Goal: Task Accomplishment & Management: Manage account settings

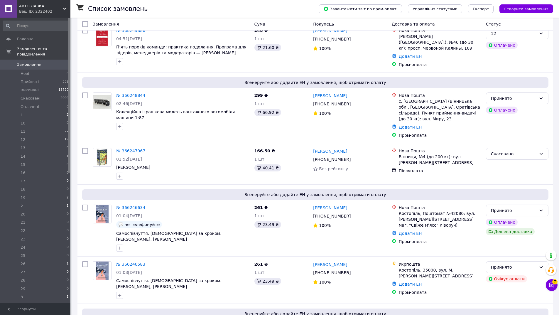
scroll to position [887, 0]
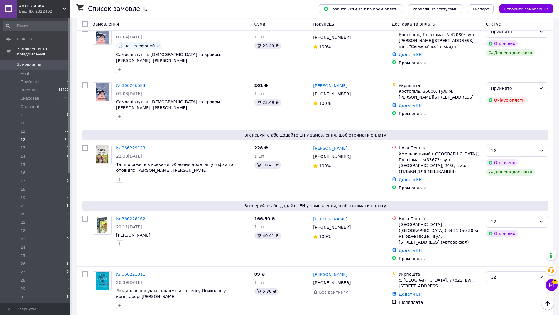
click at [37, 136] on li "12 19" at bounding box center [36, 140] width 72 height 8
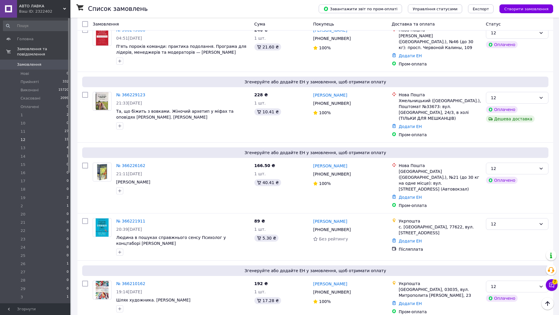
scroll to position [626, 0]
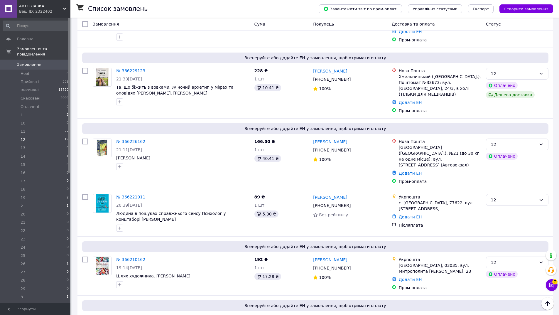
drag, startPoint x: 126, startPoint y: 30, endPoint x: 122, endPoint y: 30, distance: 3.8
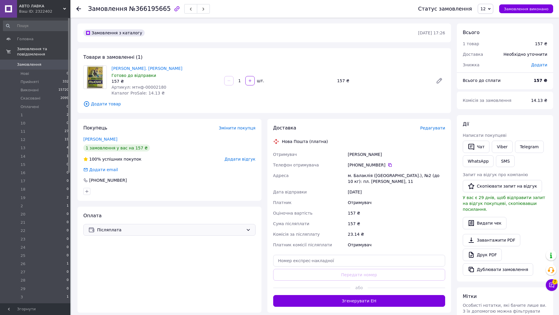
click at [178, 230] on span "Післяплата" at bounding box center [170, 230] width 146 height 6
click at [119, 263] on span "Контроль оплати" at bounding box center [136, 265] width 96 height 6
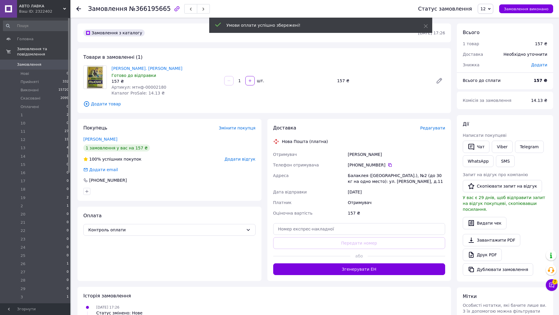
click at [437, 130] on span "Редагувати" at bounding box center [432, 128] width 25 height 5
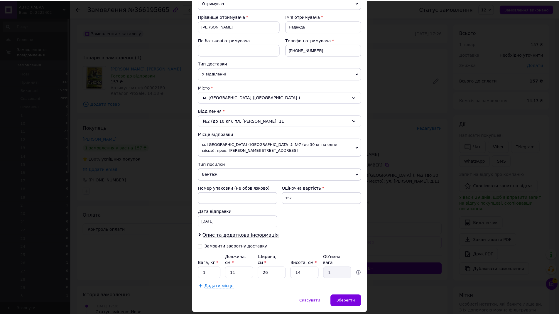
scroll to position [89, 0]
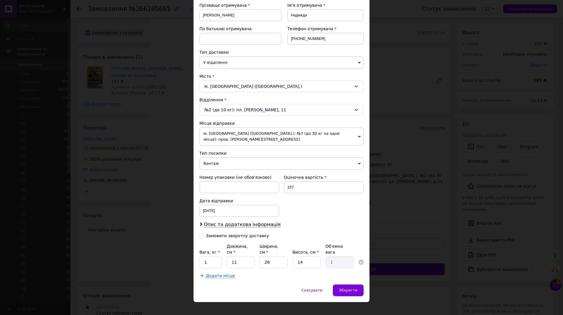
click at [224, 162] on span "Вантаж" at bounding box center [282, 163] width 164 height 12
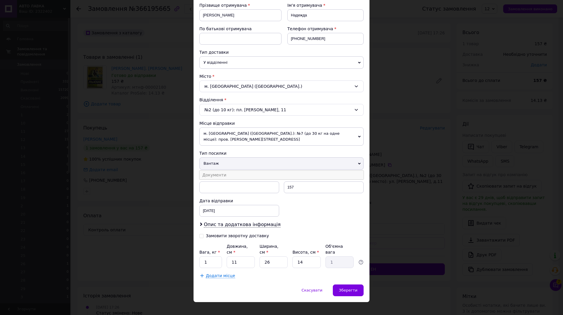
click at [219, 174] on li "Документи" at bounding box center [282, 174] width 164 height 9
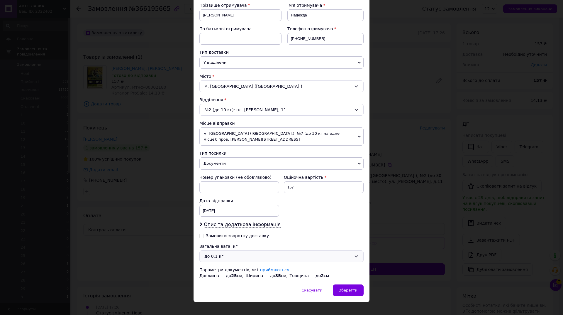
click at [218, 259] on div "до 0.1 кг" at bounding box center [278, 256] width 147 height 6
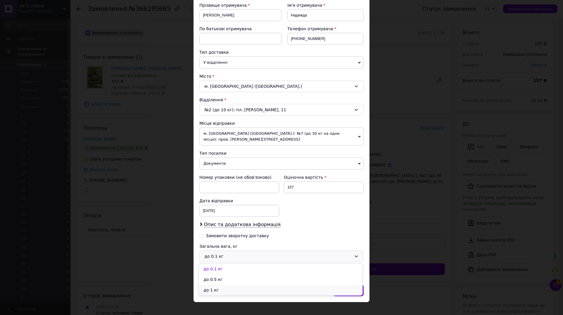
click at [217, 289] on li "до 1 кг" at bounding box center [281, 290] width 164 height 11
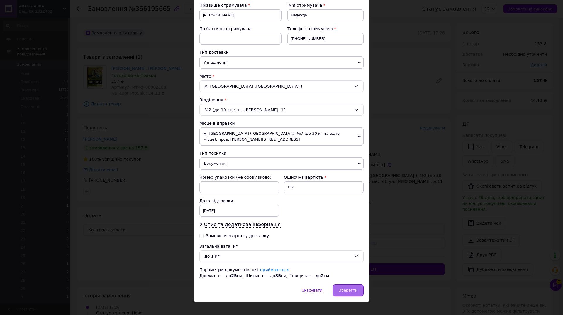
click at [345, 294] on div "Зберегти" at bounding box center [348, 290] width 31 height 12
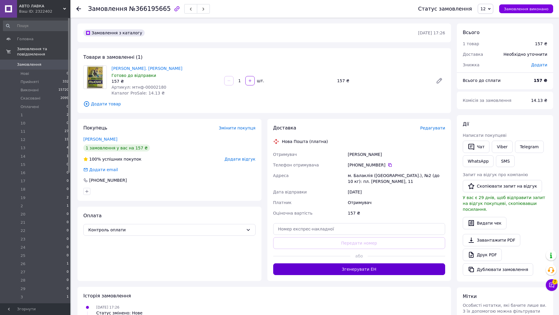
click at [368, 270] on button "Згенерувати ЕН" at bounding box center [359, 269] width 172 height 12
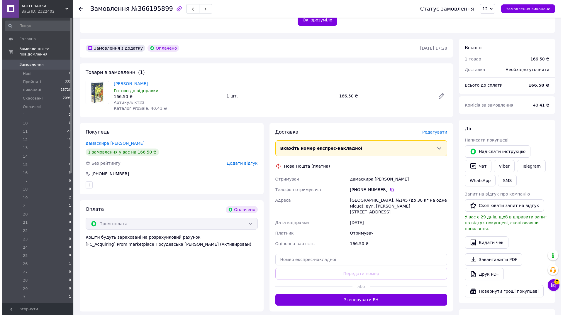
scroll to position [148, 0]
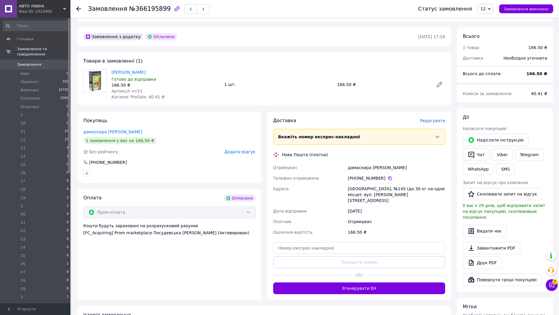
click at [435, 118] on span "Редагувати" at bounding box center [432, 120] width 25 height 5
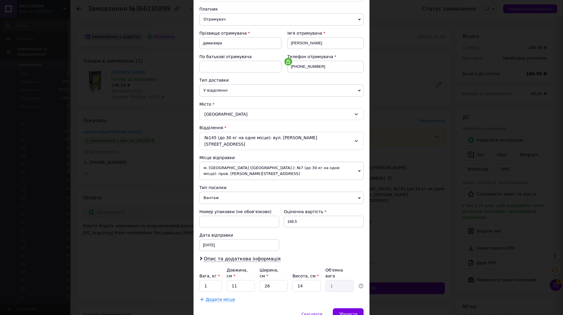
scroll to position [81, 0]
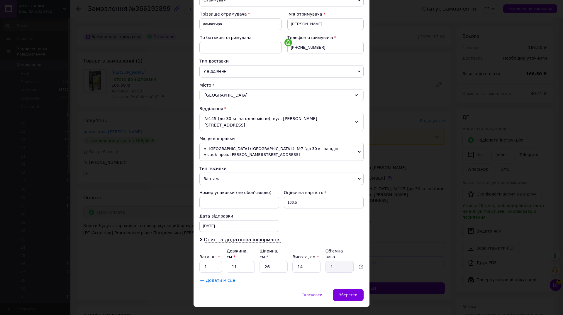
click at [233, 173] on span "Вантаж" at bounding box center [282, 179] width 164 height 12
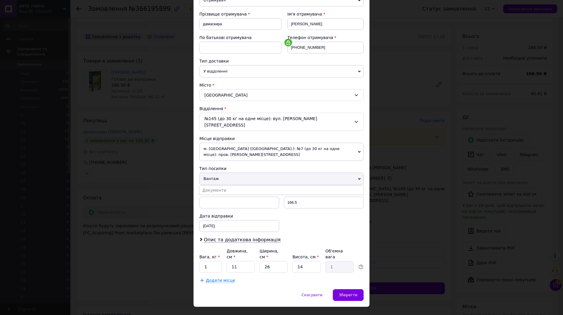
click at [231, 186] on li "Документи" at bounding box center [282, 190] width 164 height 9
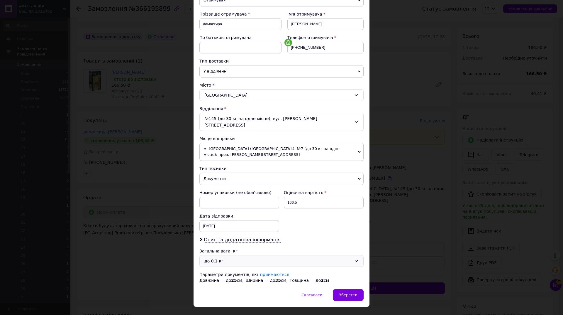
click at [214, 258] on div "до 0.1 кг" at bounding box center [278, 261] width 147 height 6
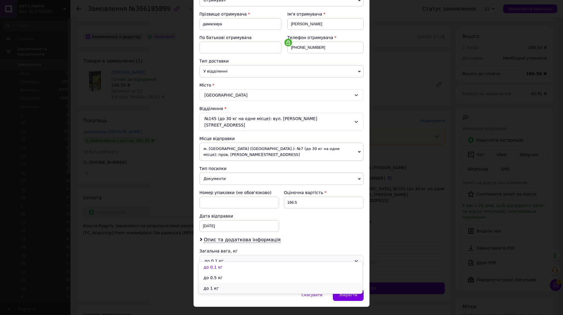
click at [219, 290] on li "до 1 кг" at bounding box center [281, 288] width 164 height 11
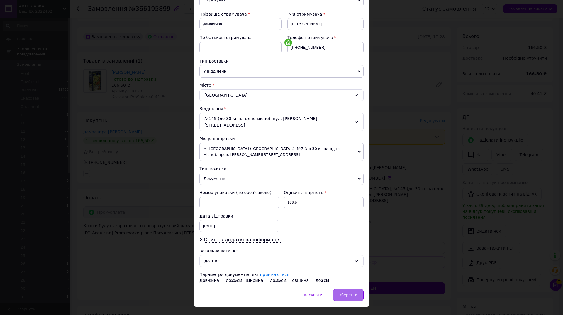
click at [359, 289] on div "Зберегти" at bounding box center [348, 295] width 31 height 12
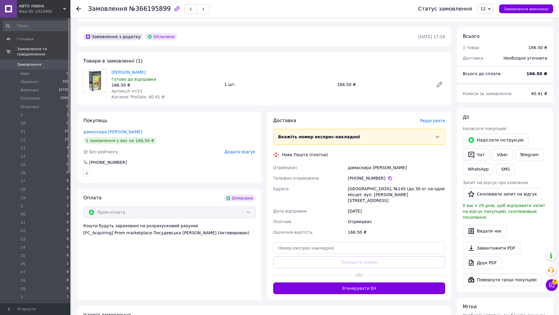
click at [437, 118] on span "Редагувати" at bounding box center [432, 120] width 25 height 5
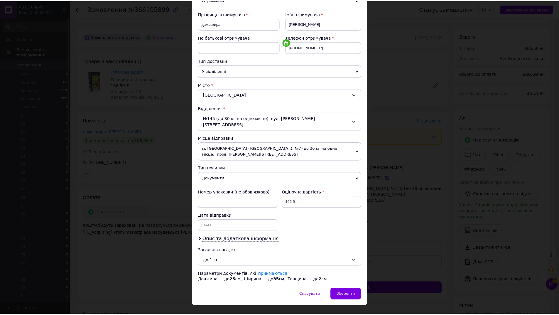
scroll to position [87, 0]
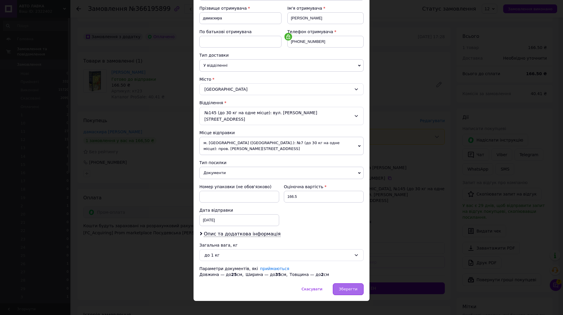
click at [356, 287] on span "Зберегти" at bounding box center [348, 289] width 18 height 4
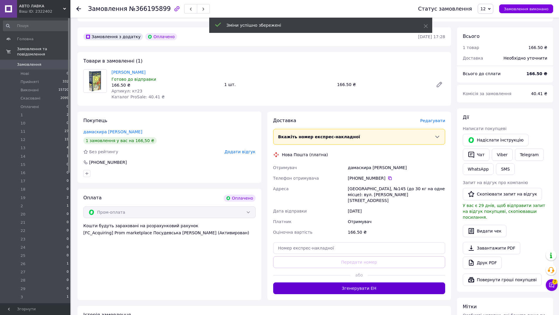
click at [366, 282] on button "Згенерувати ЕН" at bounding box center [359, 288] width 172 height 12
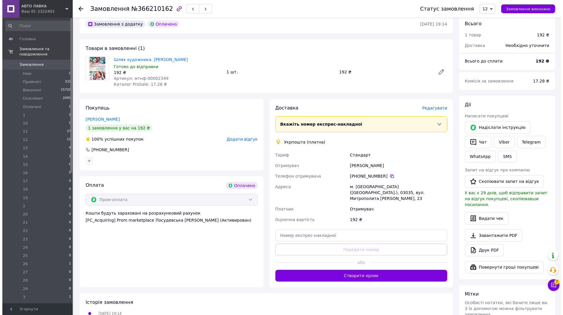
scroll to position [167, 0]
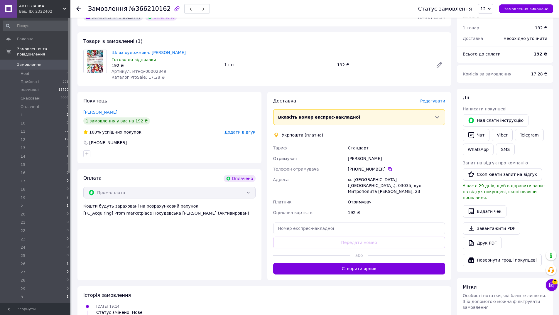
click at [446, 95] on div "Доставка Редагувати Вкажіть номер експрес-накладної Обов'язково введіть номер е…" at bounding box center [359, 186] width 184 height 188
click at [443, 99] on span "Редагувати" at bounding box center [432, 101] width 25 height 5
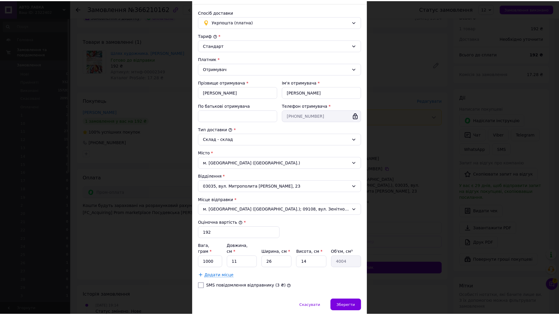
scroll to position [52, 0]
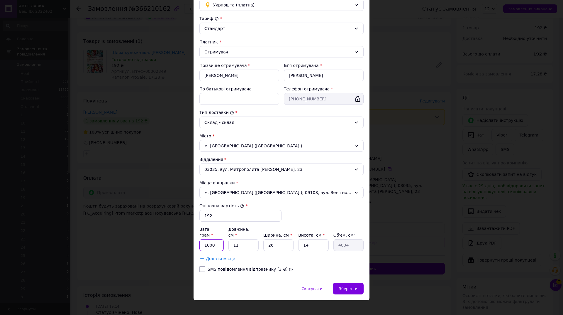
click at [214, 239] on input "1000" at bounding box center [212, 245] width 24 height 12
type input "1"
type input "300"
click at [343, 286] on span "Зберегти" at bounding box center [348, 288] width 18 height 4
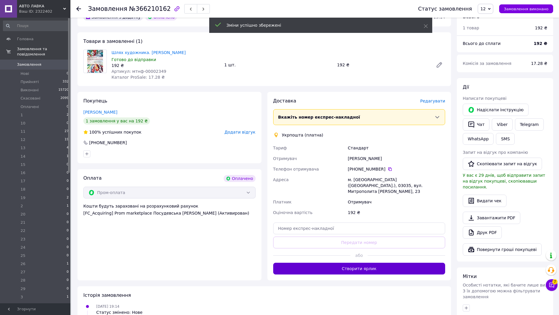
click at [373, 263] on button "Створити ярлик" at bounding box center [359, 269] width 172 height 12
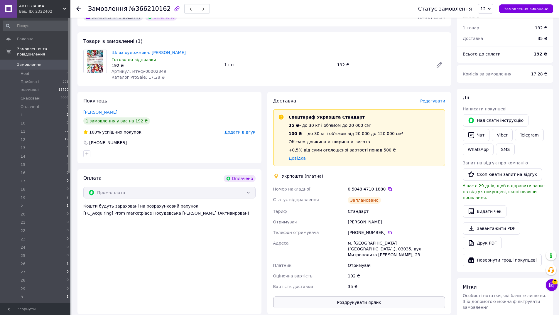
click at [399, 296] on button "Роздрукувати ярлик" at bounding box center [359, 302] width 172 height 12
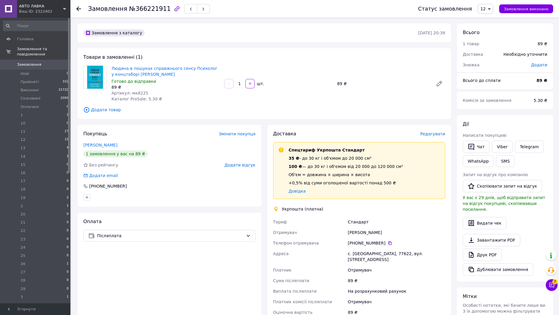
click at [435, 136] on span "Редагувати" at bounding box center [432, 133] width 25 height 5
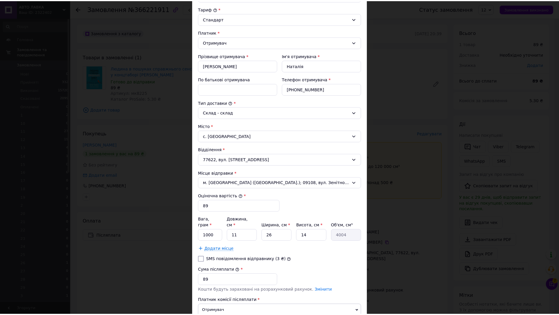
scroll to position [107, 0]
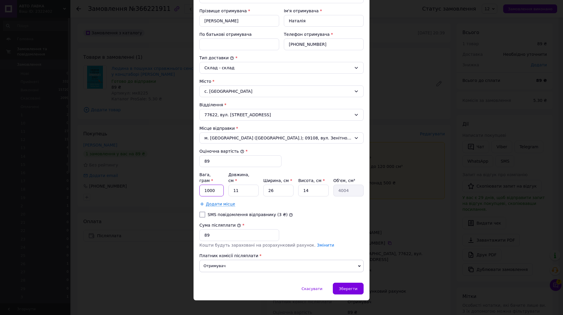
drag, startPoint x: 220, startPoint y: 181, endPoint x: 216, endPoint y: 183, distance: 4.7
click at [220, 185] on input "1000" at bounding box center [212, 191] width 24 height 12
type input "1"
type input "200"
click at [353, 286] on span "Зберегти" at bounding box center [348, 288] width 18 height 4
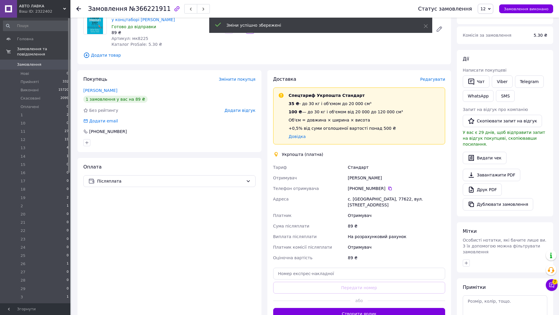
scroll to position [56, 0]
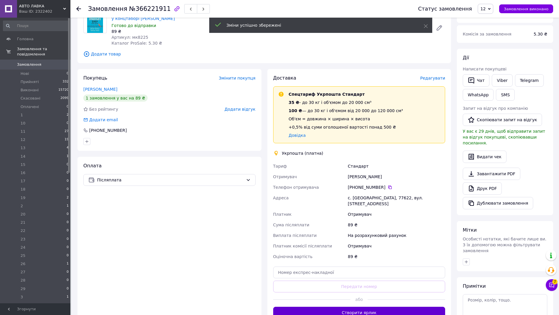
click at [362, 307] on button "Створити ярлик" at bounding box center [359, 313] width 172 height 12
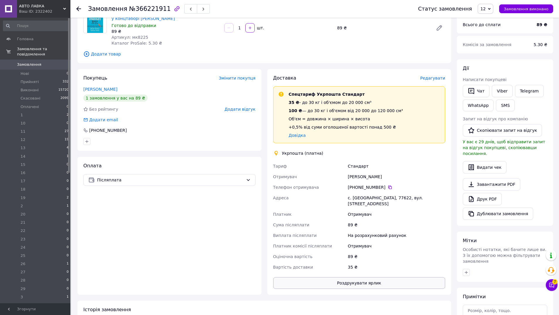
click at [354, 277] on button "Роздрукувати ярлик" at bounding box center [359, 283] width 172 height 12
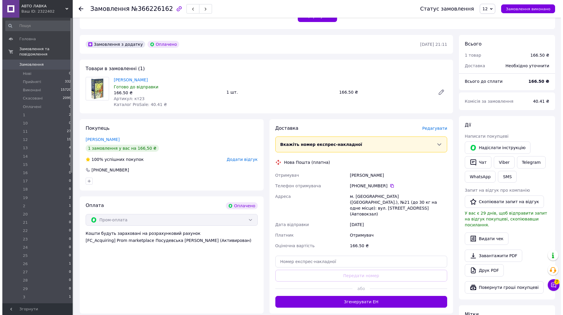
scroll to position [151, 0]
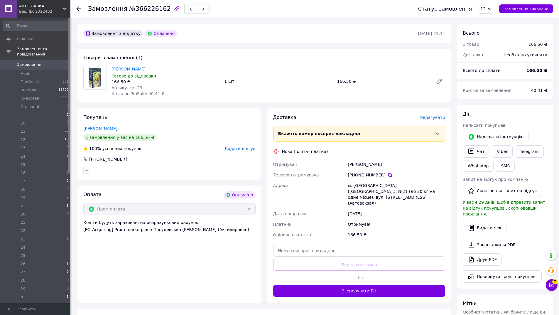
click at [441, 115] on span "Редагувати" at bounding box center [432, 117] width 25 height 5
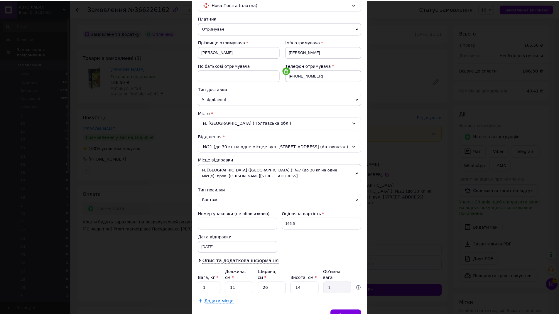
scroll to position [81, 0]
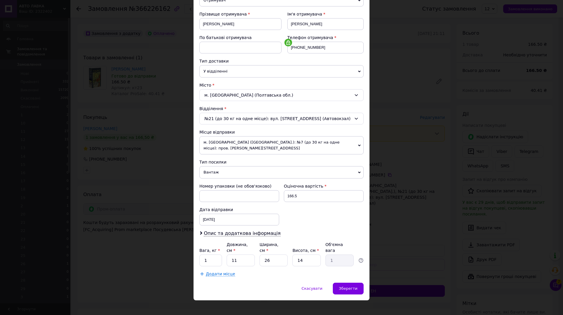
click at [254, 173] on span "Вантаж" at bounding box center [282, 172] width 164 height 12
click at [240, 187] on li "Документи" at bounding box center [282, 183] width 164 height 9
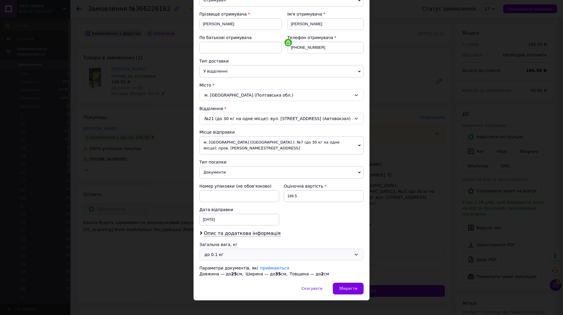
click at [235, 253] on div "до 0.1 кг" at bounding box center [278, 254] width 147 height 6
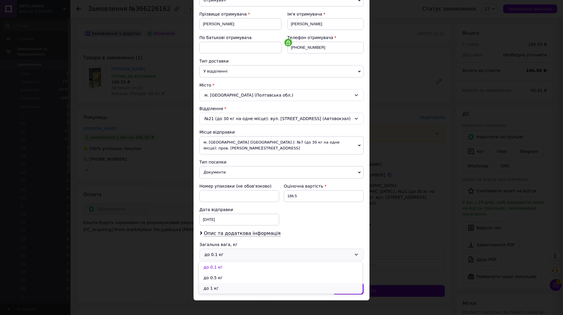
click at [238, 286] on li "до 1 кг" at bounding box center [281, 288] width 164 height 11
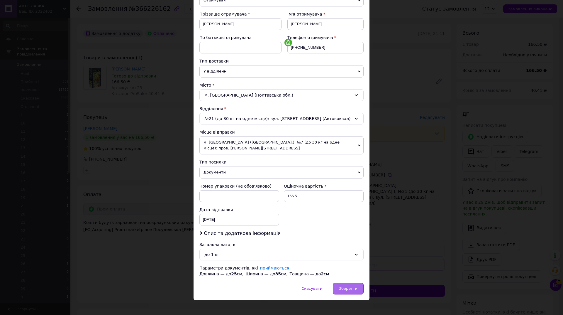
click at [346, 290] on span "Зберегти" at bounding box center [348, 288] width 18 height 4
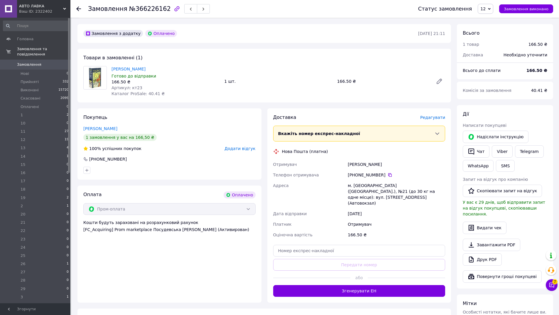
drag, startPoint x: 367, startPoint y: 272, endPoint x: 364, endPoint y: 288, distance: 16.4
click at [368, 285] on button "Згенерувати ЕН" at bounding box center [359, 291] width 172 height 12
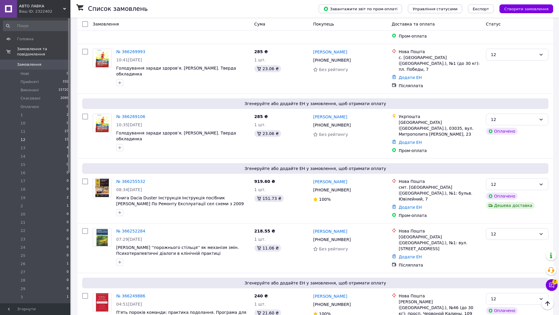
scroll to position [320, 0]
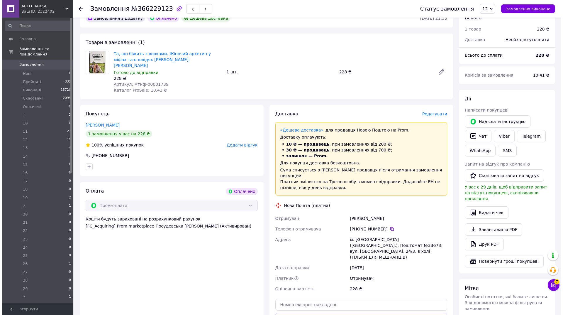
scroll to position [155, 0]
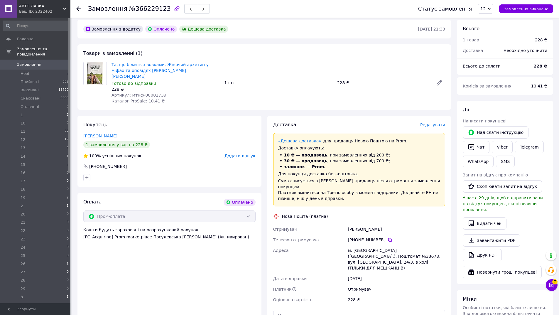
click at [435, 122] on span "Редагувати" at bounding box center [432, 124] width 25 height 5
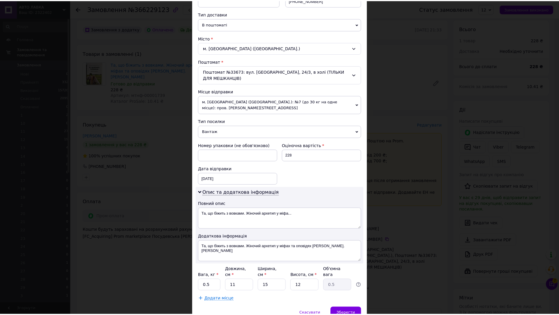
scroll to position [134, 0]
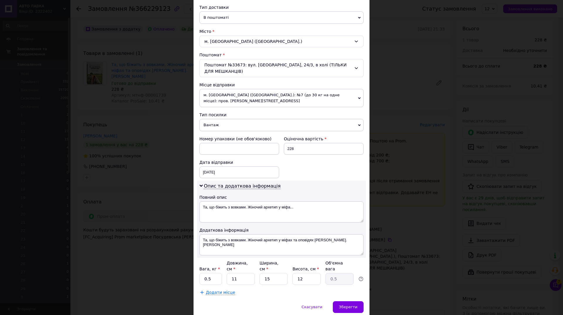
click at [239, 121] on span "Вантаж" at bounding box center [282, 125] width 164 height 12
click at [232, 136] on li "Документи" at bounding box center [282, 136] width 164 height 9
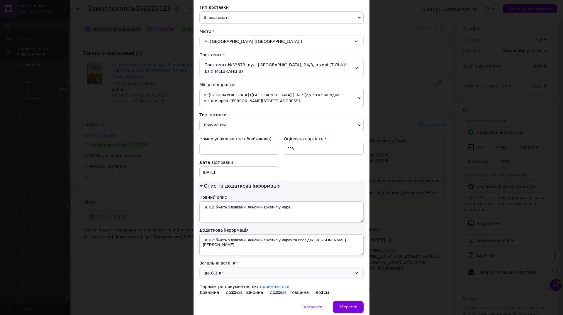
click at [228, 271] on div "до 0.1 кг" at bounding box center [278, 273] width 147 height 6
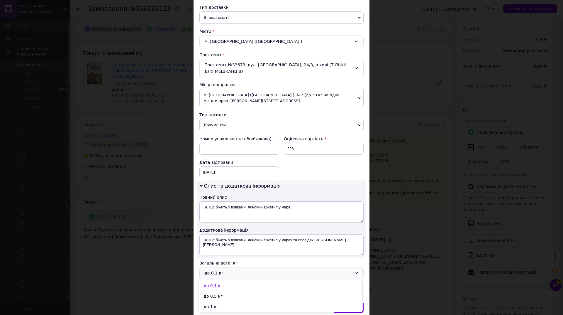
click at [218, 305] on li "до 1 кг" at bounding box center [281, 306] width 164 height 11
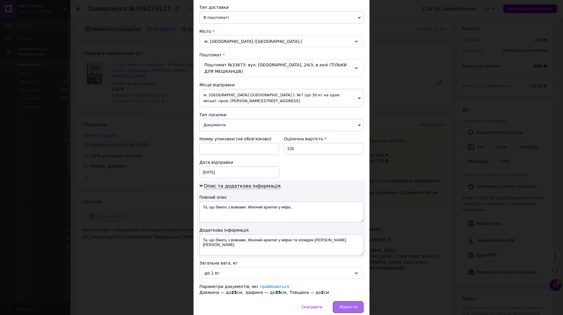
click at [338, 309] on div "Зберегти" at bounding box center [348, 307] width 31 height 12
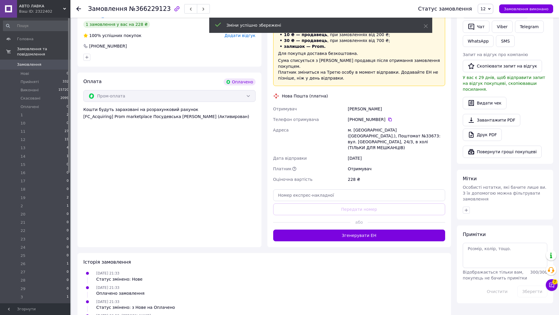
scroll to position [300, 0]
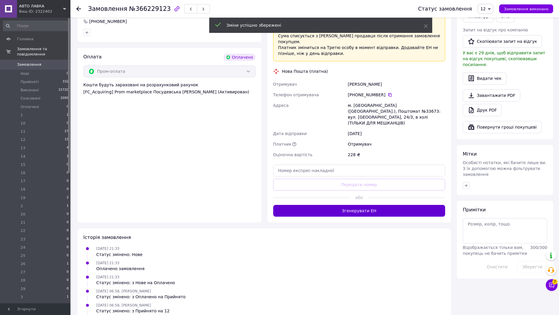
click at [350, 205] on button "Згенерувати ЕН" at bounding box center [359, 211] width 172 height 12
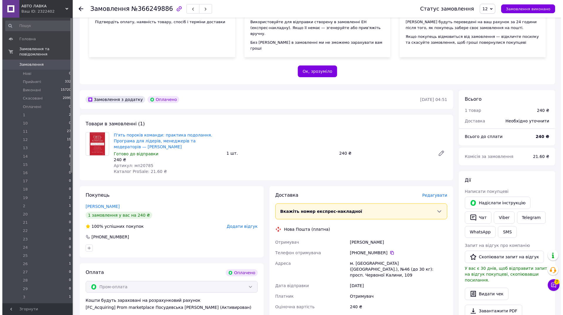
scroll to position [115, 0]
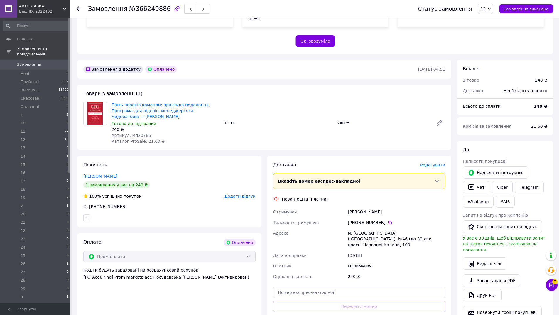
click at [433, 163] on span "Редагувати" at bounding box center [432, 165] width 25 height 5
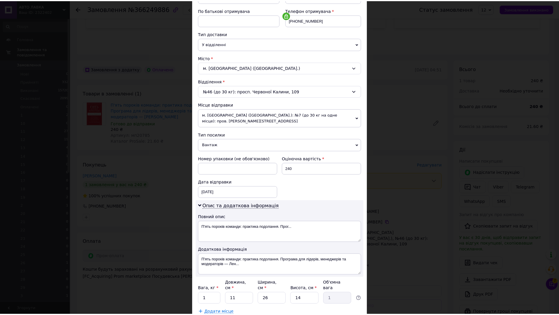
scroll to position [131, 0]
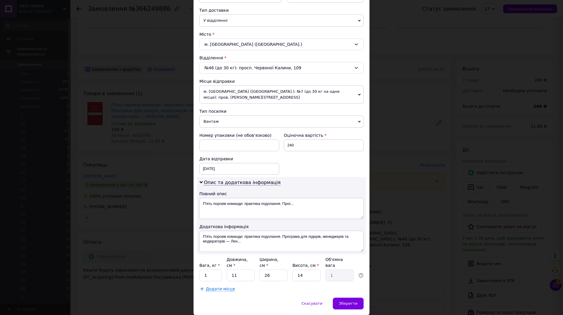
click at [212, 120] on span "Вантаж" at bounding box center [282, 121] width 164 height 12
click at [214, 132] on li "Документи" at bounding box center [282, 133] width 164 height 9
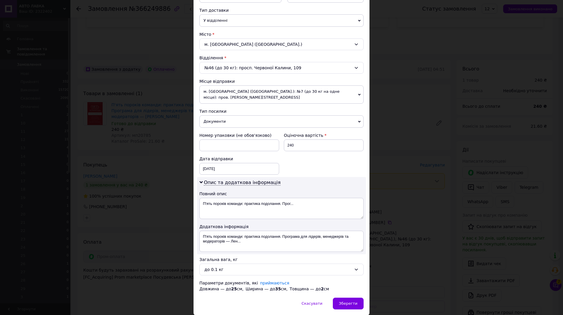
drag, startPoint x: 224, startPoint y: 269, endPoint x: 223, endPoint y: 276, distance: 6.8
click at [223, 269] on div "до 0.1 кг" at bounding box center [278, 269] width 147 height 6
click at [225, 304] on li "до 1 кг" at bounding box center [281, 303] width 164 height 11
click at [343, 300] on div "Зберегти" at bounding box center [348, 304] width 31 height 12
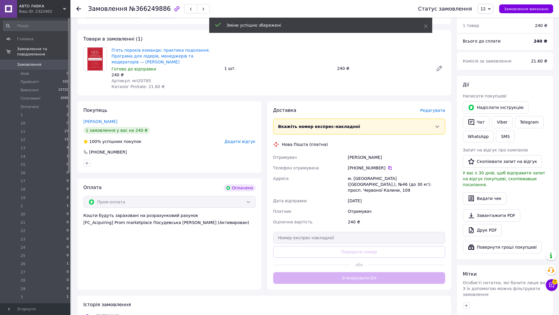
scroll to position [184, 0]
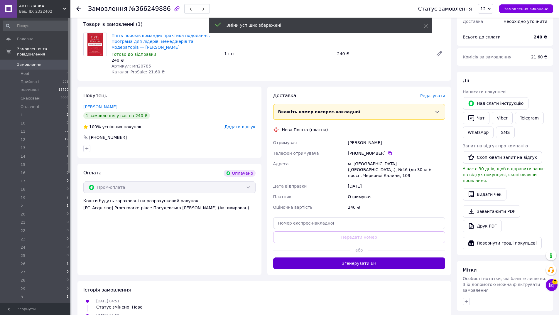
click at [375, 257] on button "Згенерувати ЕН" at bounding box center [359, 263] width 172 height 12
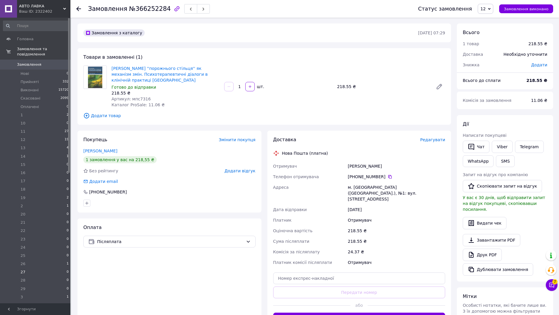
click at [6, 268] on li "27 0" at bounding box center [36, 272] width 72 height 8
click at [111, 238] on span "Післяплата" at bounding box center [170, 241] width 146 height 6
click at [114, 271] on span "Контроль оплати" at bounding box center [136, 271] width 96 height 6
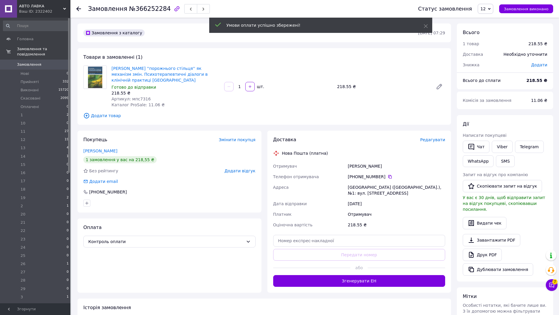
click at [435, 137] on span "Редагувати" at bounding box center [432, 139] width 25 height 5
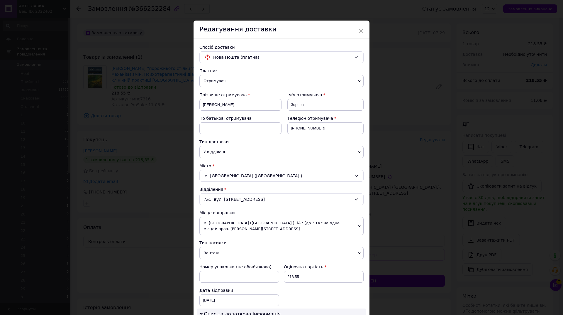
drag, startPoint x: 561, startPoint y: 129, endPoint x: 563, endPoint y: 185, distance: 55.8
click at [563, 187] on div "× Редагування доставки Спосіб доставки Нова Пошта (платна) Платник Отримувач Ві…" at bounding box center [281, 157] width 563 height 315
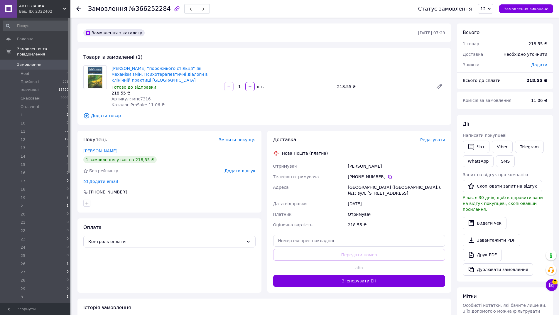
click at [442, 137] on span "Редагувати" at bounding box center [432, 139] width 25 height 5
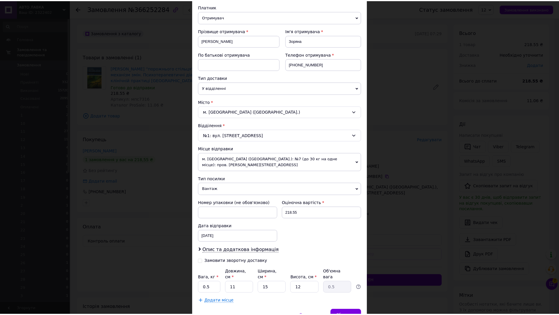
scroll to position [83, 0]
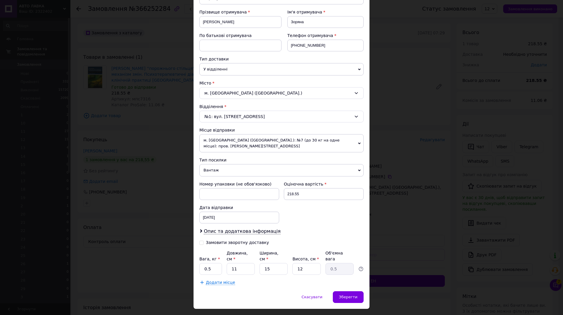
click at [219, 166] on span "Вантаж" at bounding box center [282, 170] width 164 height 12
click at [214, 184] on li "Документи" at bounding box center [282, 181] width 164 height 9
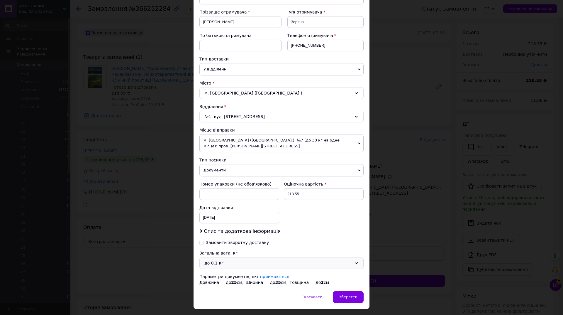
drag, startPoint x: 227, startPoint y: 262, endPoint x: 229, endPoint y: 267, distance: 5.9
click at [227, 262] on div "до 0.1 кг" at bounding box center [278, 263] width 147 height 6
click at [229, 293] on li "до 1 кг" at bounding box center [281, 296] width 164 height 11
click at [351, 296] on span "Зберегти" at bounding box center [348, 297] width 18 height 4
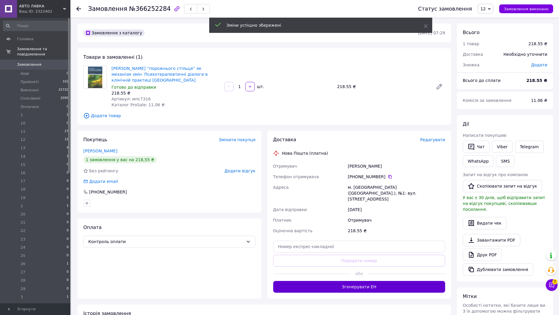
click at [358, 281] on button "Згенерувати ЕН" at bounding box center [359, 287] width 172 height 12
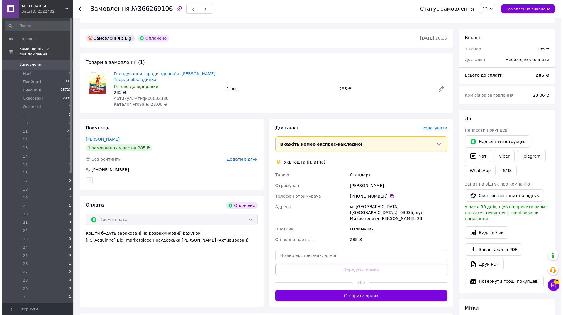
scroll to position [162, 0]
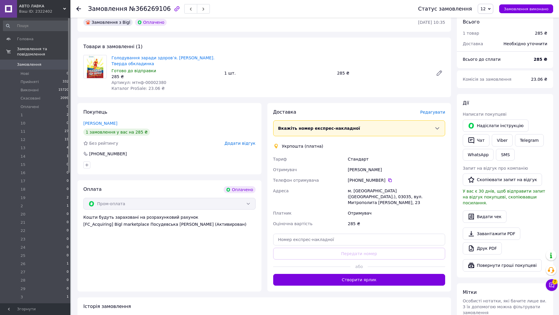
click at [436, 110] on span "Редагувати" at bounding box center [432, 112] width 25 height 5
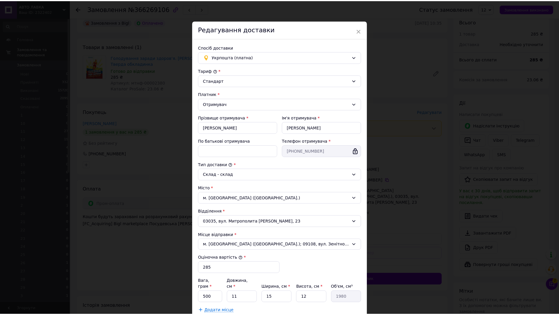
scroll to position [52, 0]
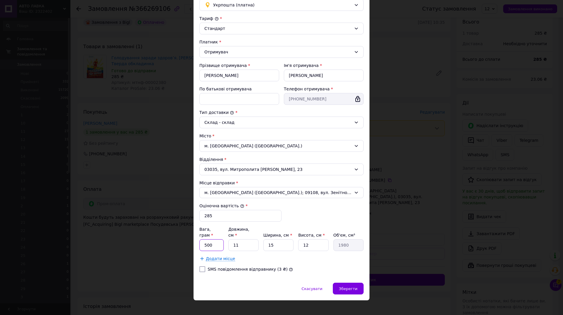
click at [216, 242] on input "500" at bounding box center [212, 245] width 24 height 12
type input "5"
type input "300"
click at [356, 286] on span "Зберегти" at bounding box center [348, 288] width 18 height 4
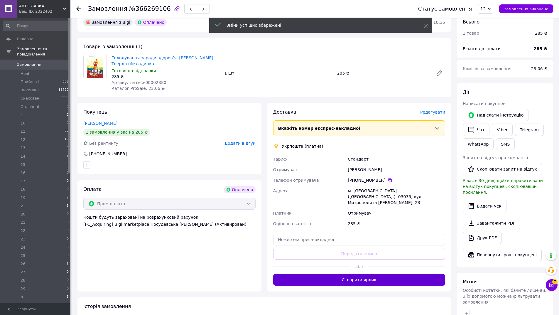
click at [359, 274] on button "Створити ярлик" at bounding box center [359, 280] width 172 height 12
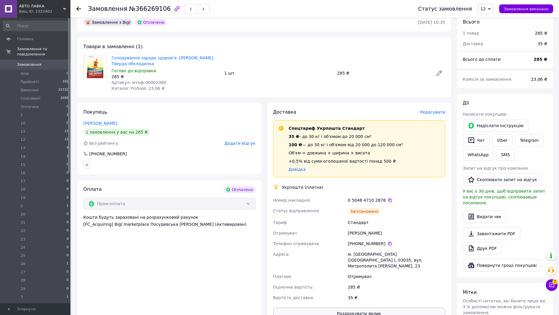
click at [361, 308] on button "Роздрукувати ярлик" at bounding box center [359, 314] width 172 height 12
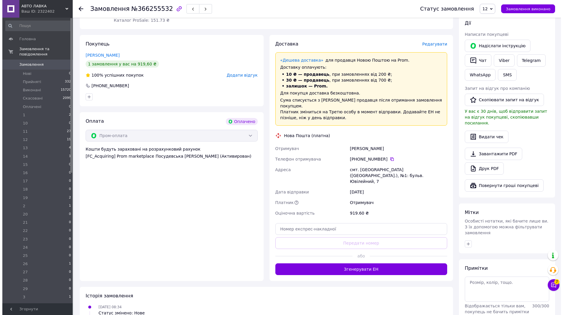
scroll to position [249, 0]
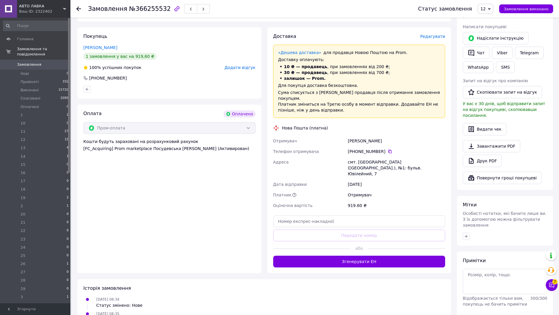
click at [431, 34] on span "Редагувати" at bounding box center [432, 36] width 25 height 5
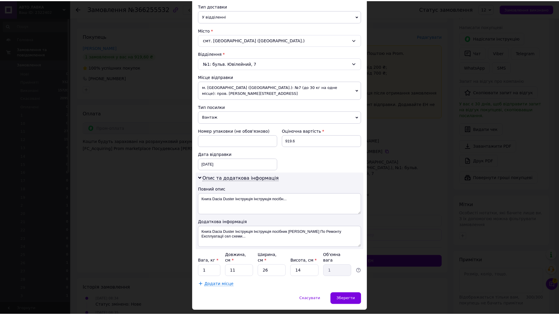
scroll to position [146, 0]
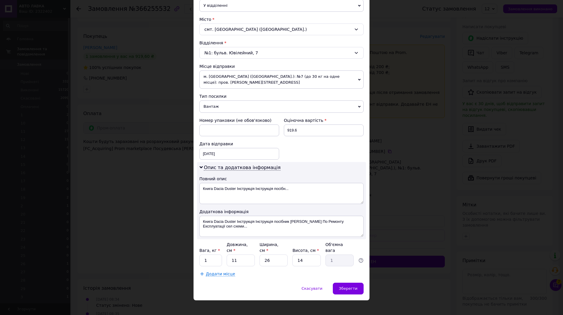
drag, startPoint x: 240, startPoint y: 108, endPoint x: 241, endPoint y: 118, distance: 10.0
click at [240, 108] on span "Вантаж" at bounding box center [282, 106] width 164 height 12
drag, startPoint x: 233, startPoint y: 118, endPoint x: 244, endPoint y: 159, distance: 42.6
click at [233, 118] on li "Документи" at bounding box center [282, 118] width 164 height 9
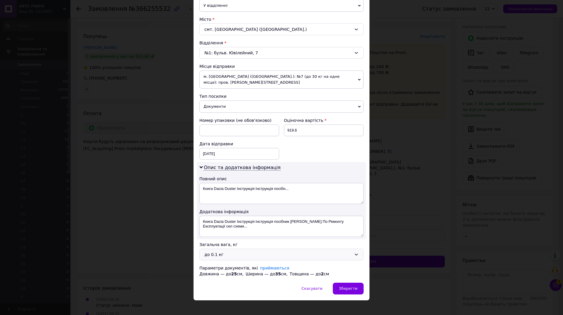
click at [222, 254] on div "до 0.1 кг" at bounding box center [278, 254] width 147 height 6
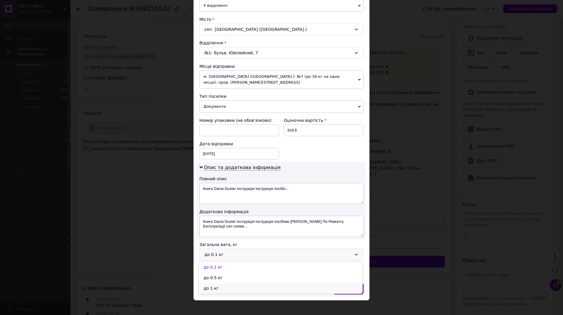
click at [226, 288] on li "до 1 кг" at bounding box center [281, 288] width 164 height 11
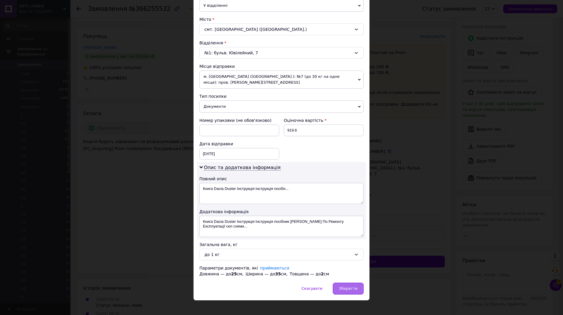
click at [352, 289] on span "Зберегти" at bounding box center [348, 288] width 18 height 4
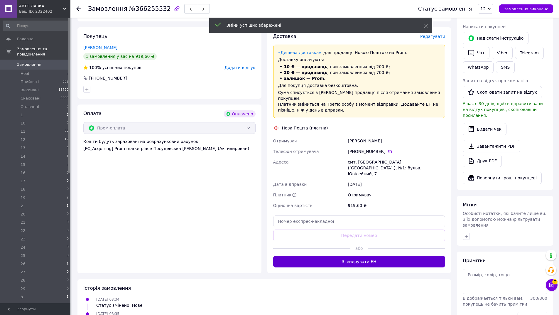
click at [360, 256] on button "Згенерувати ЕН" at bounding box center [359, 262] width 172 height 12
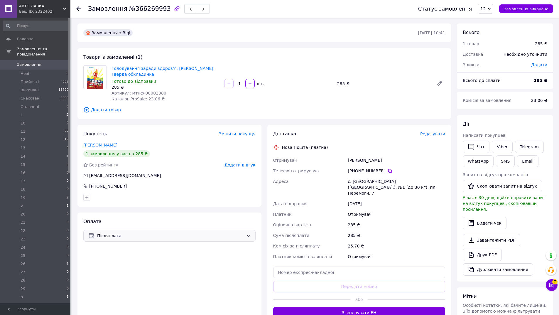
click at [108, 239] on div "Післяплата" at bounding box center [169, 236] width 172 height 12
click at [114, 270] on span "Контроль оплати" at bounding box center [136, 271] width 96 height 6
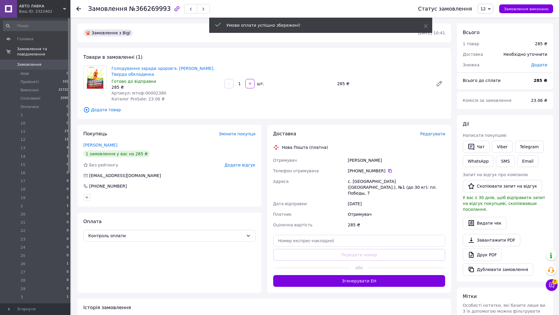
click at [437, 133] on span "Редагувати" at bounding box center [432, 133] width 25 height 5
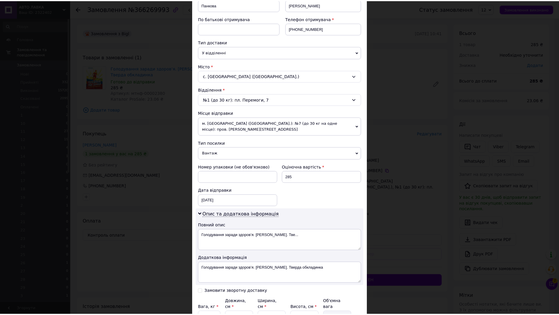
scroll to position [131, 0]
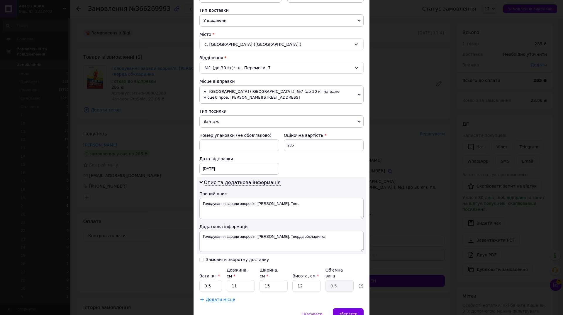
click at [230, 120] on span "Вантаж" at bounding box center [282, 121] width 164 height 12
click at [227, 133] on li "Документи" at bounding box center [282, 133] width 164 height 9
click at [234, 275] on div "до 0.1 кг" at bounding box center [282, 280] width 164 height 12
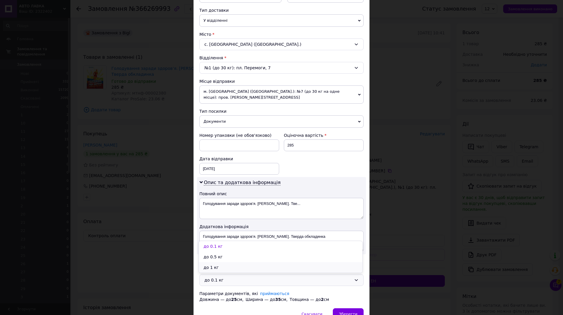
click at [217, 267] on li "до 1 кг" at bounding box center [281, 267] width 164 height 11
click at [353, 310] on div "Зберегти" at bounding box center [348, 314] width 31 height 12
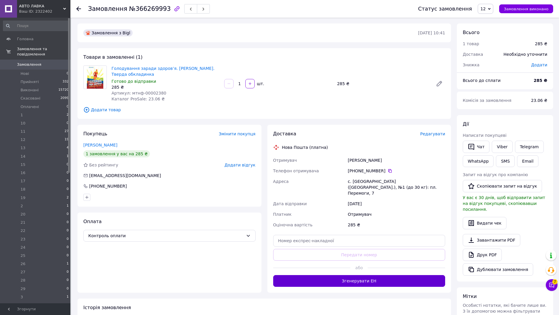
click at [383, 275] on button "Згенерувати ЕН" at bounding box center [359, 281] width 172 height 12
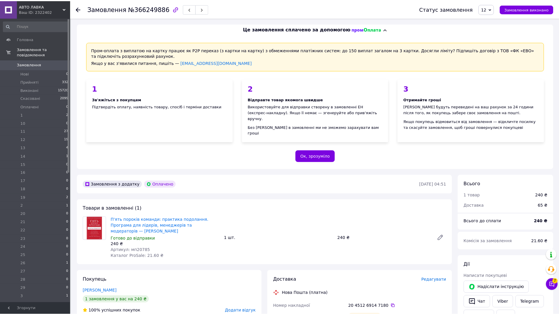
scroll to position [128, 0]
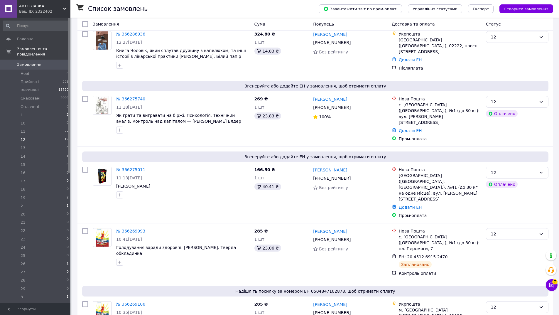
scroll to position [173, 0]
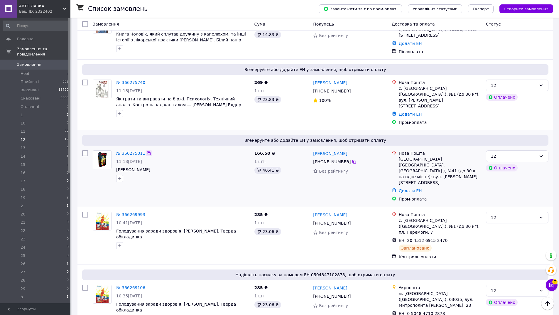
drag, startPoint x: 131, startPoint y: 141, endPoint x: 148, endPoint y: 144, distance: 17.2
click at [148, 150] on div at bounding box center [149, 153] width 6 height 6
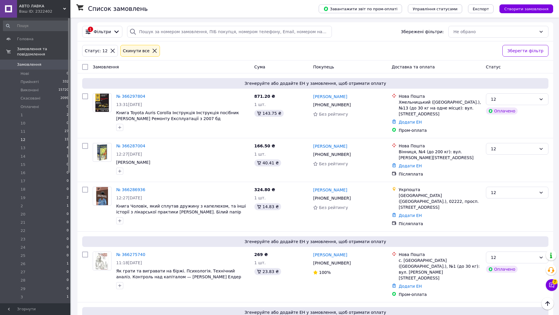
scroll to position [0, 0]
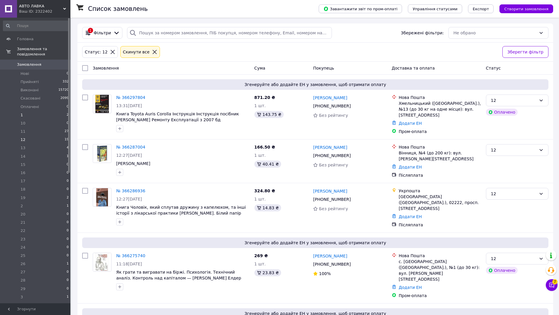
click at [51, 111] on li "1 2" at bounding box center [36, 115] width 72 height 8
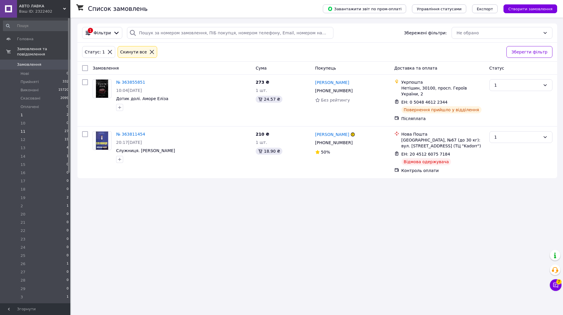
click at [61, 127] on li "11 27" at bounding box center [36, 131] width 72 height 8
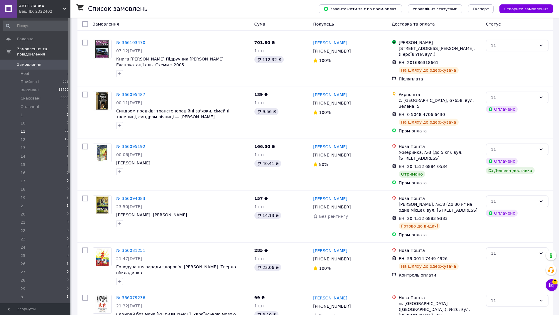
scroll to position [348, 0]
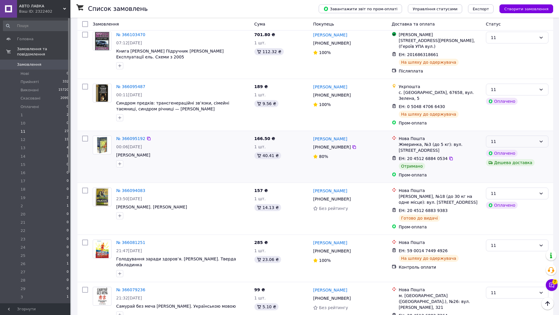
click at [514, 138] on div "11" at bounding box center [513, 141] width 45 height 6
click at [505, 133] on li "Виконано" at bounding box center [517, 136] width 62 height 11
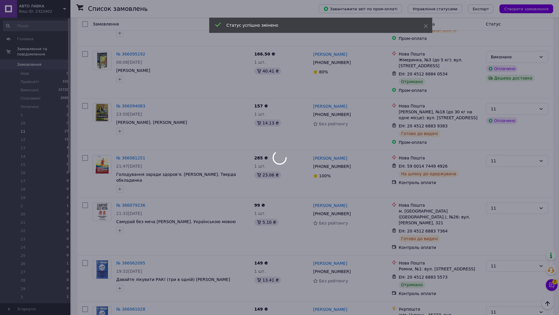
scroll to position [461, 0]
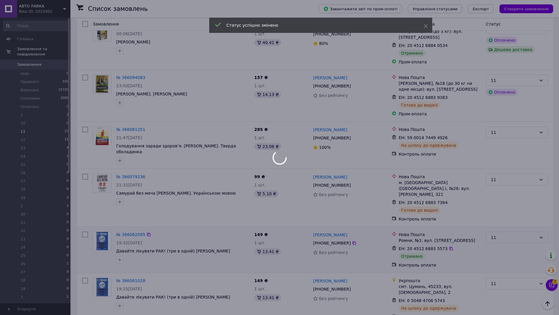
click at [509, 234] on div "11" at bounding box center [513, 237] width 45 height 6
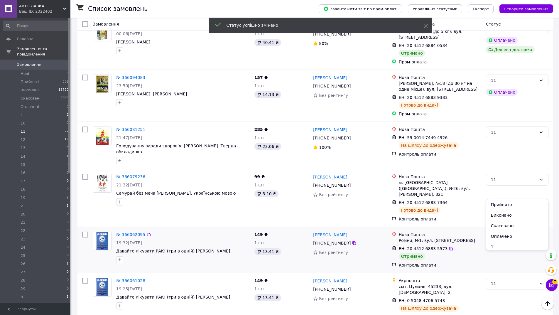
click at [503, 234] on div "11" at bounding box center [513, 237] width 45 height 6
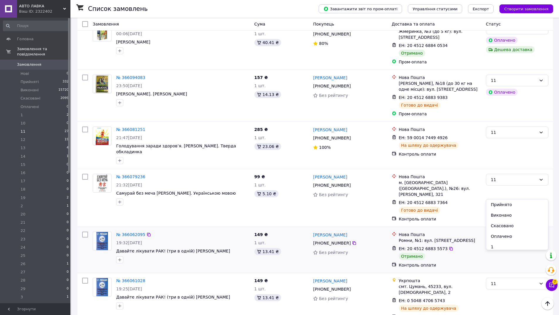
drag, startPoint x: 502, startPoint y: 214, endPoint x: 532, endPoint y: 208, distance: 30.9
click at [502, 215] on li "Виконано" at bounding box center [517, 215] width 62 height 11
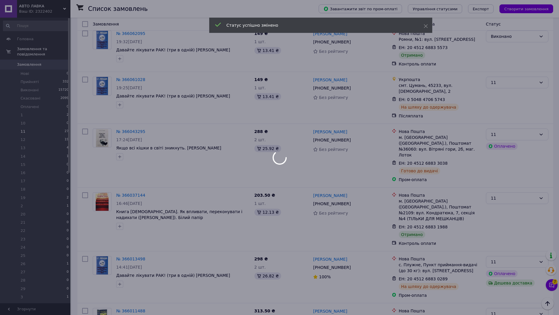
scroll to position [665, 0]
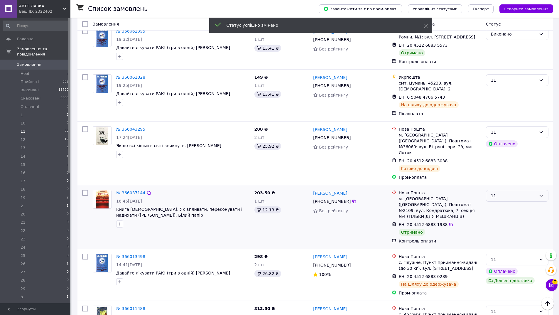
click at [500, 192] on div "11" at bounding box center [513, 195] width 45 height 6
drag, startPoint x: 497, startPoint y: 156, endPoint x: 562, endPoint y: 202, distance: 78.7
click at [498, 156] on li "Виконано" at bounding box center [517, 156] width 62 height 11
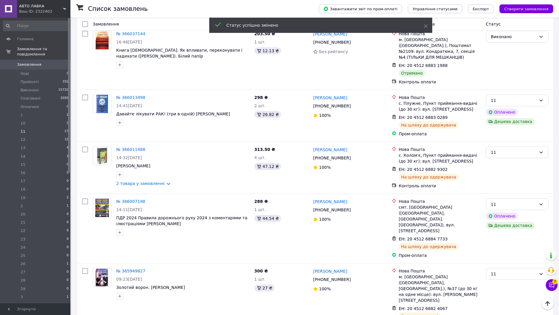
scroll to position [825, 0]
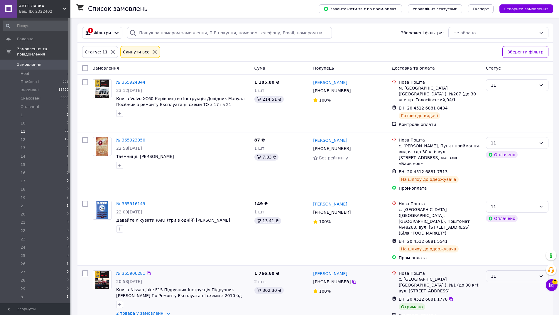
click at [503, 273] on div "11" at bounding box center [513, 276] width 45 height 6
click at [501, 270] on li "Виконано" at bounding box center [517, 270] width 62 height 11
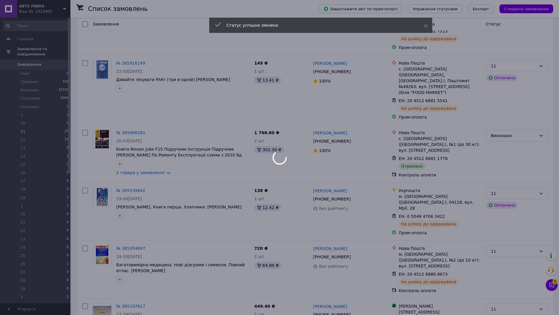
scroll to position [146, 0]
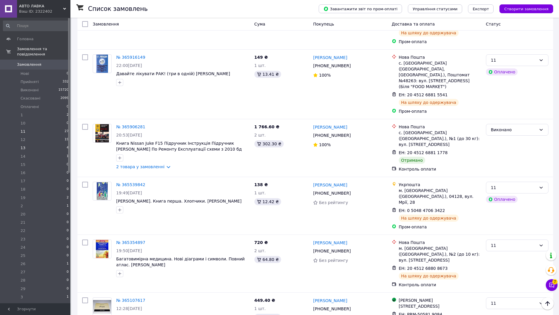
click at [61, 144] on li "13 4" at bounding box center [36, 148] width 72 height 8
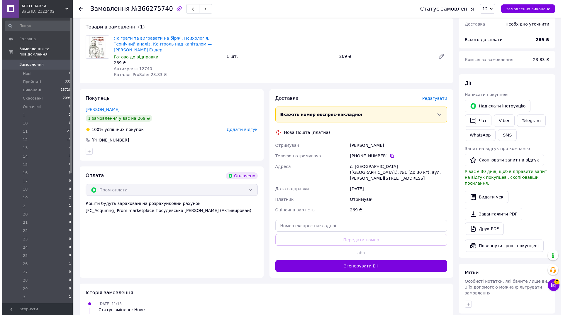
scroll to position [198, 0]
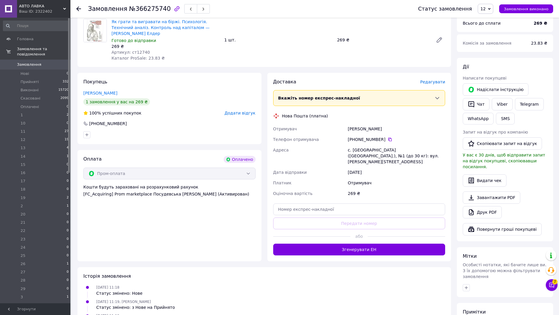
click at [437, 80] on span "Редагувати" at bounding box center [432, 82] width 25 height 5
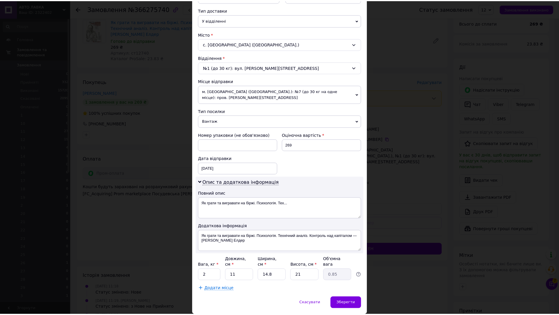
scroll to position [146, 0]
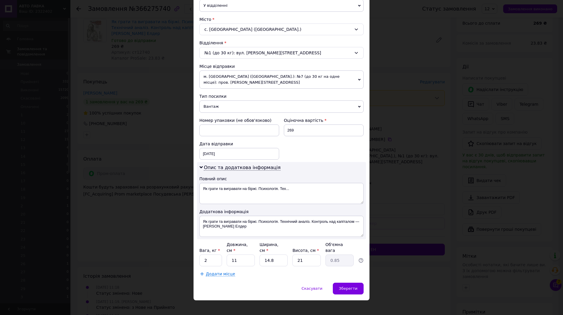
click at [227, 102] on span "Вантаж" at bounding box center [282, 106] width 164 height 12
drag, startPoint x: 212, startPoint y: 118, endPoint x: 213, endPoint y: 121, distance: 3.0
click at [213, 117] on li "Документи" at bounding box center [282, 118] width 164 height 9
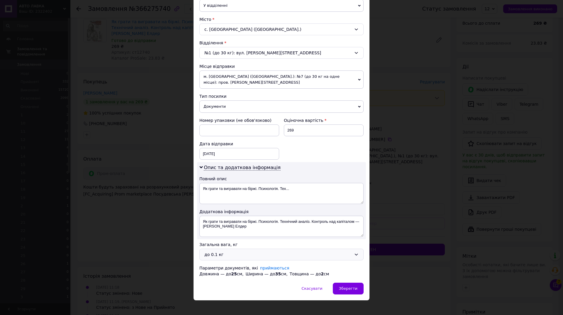
click at [215, 256] on div "до 0.1 кг" at bounding box center [278, 254] width 147 height 6
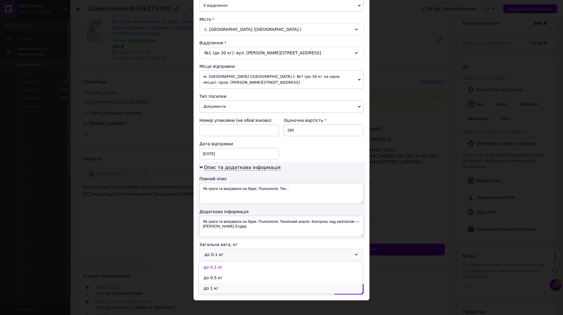
click at [216, 287] on li "до 1 кг" at bounding box center [281, 288] width 164 height 11
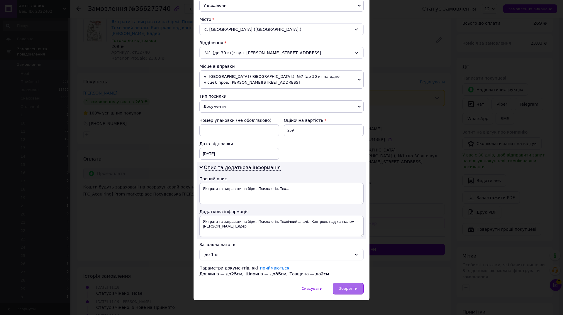
click at [357, 290] on div "Зберегти" at bounding box center [348, 289] width 31 height 12
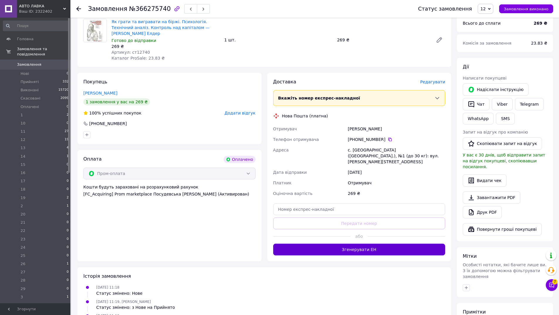
click at [378, 244] on button "Згенерувати ЕН" at bounding box center [359, 250] width 172 height 12
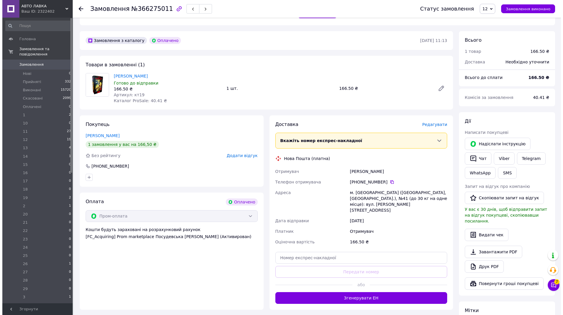
scroll to position [147, 0]
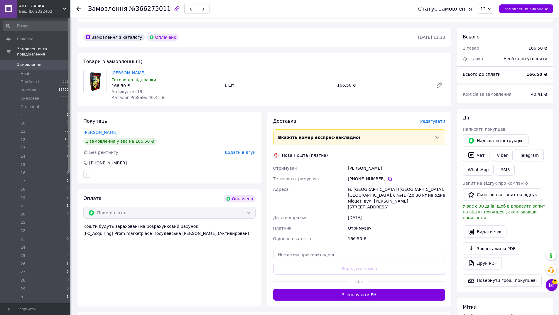
click at [437, 119] on span "Редагувати" at bounding box center [432, 121] width 25 height 5
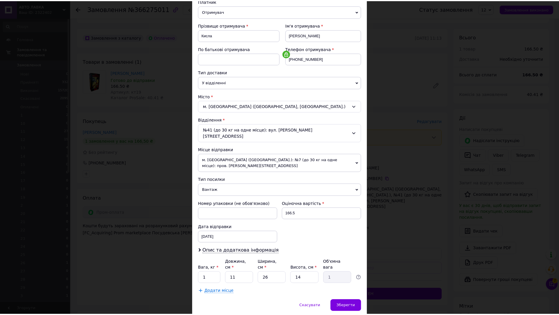
scroll to position [81, 0]
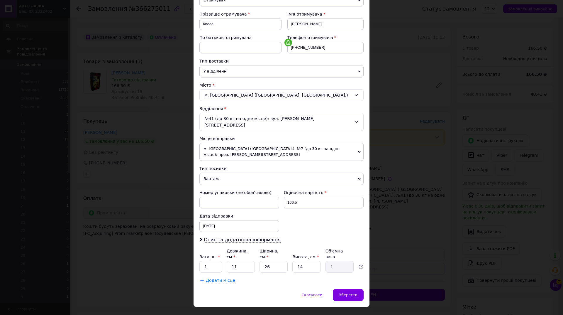
click at [225, 175] on span "Вантаж" at bounding box center [282, 179] width 164 height 12
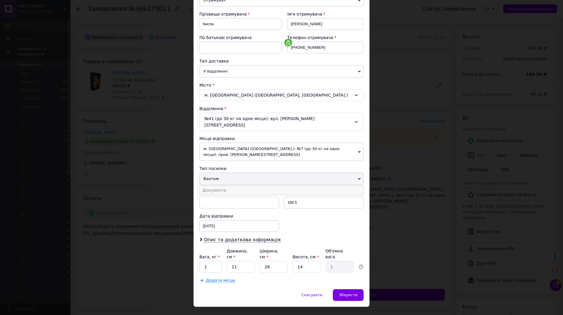
click at [224, 187] on li "Документи" at bounding box center [282, 190] width 164 height 9
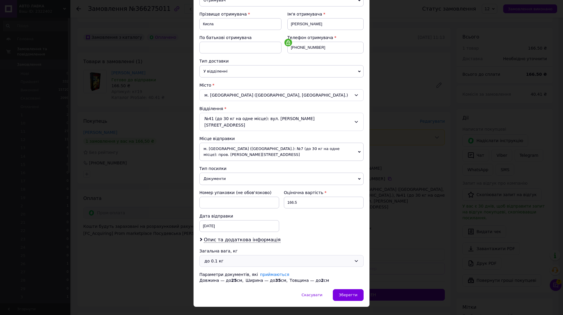
click at [227, 258] on div "до 0.1 кг" at bounding box center [278, 261] width 147 height 6
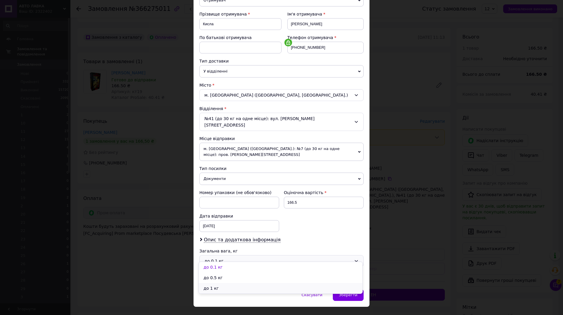
click at [226, 289] on li "до 1 кг" at bounding box center [281, 288] width 164 height 11
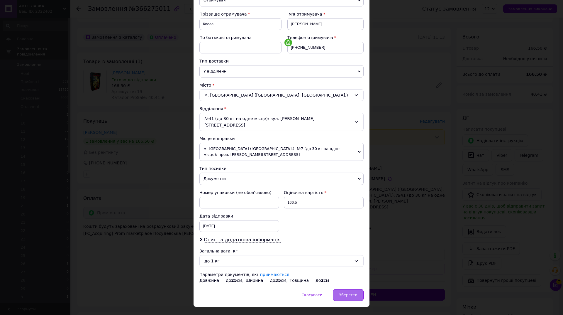
click at [347, 291] on div "Зберегти" at bounding box center [348, 295] width 31 height 12
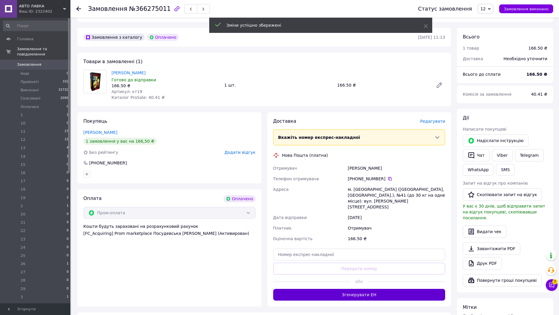
click at [364, 289] on button "Згенерувати ЕН" at bounding box center [359, 295] width 172 height 12
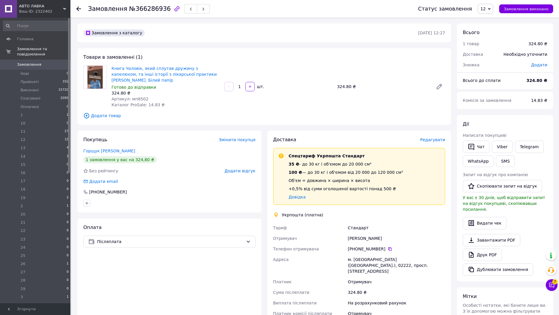
click at [443, 137] on span "Редагувати" at bounding box center [432, 139] width 25 height 5
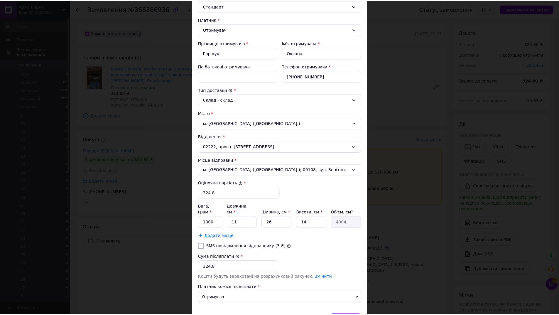
scroll to position [92, 0]
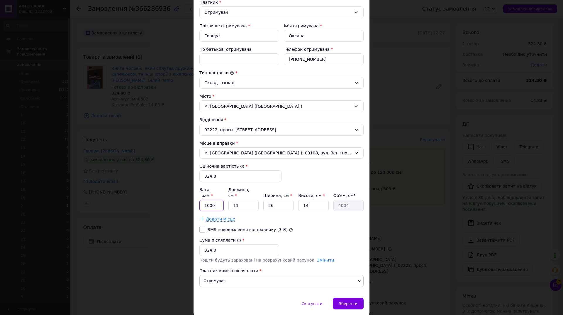
drag, startPoint x: 213, startPoint y: 201, endPoint x: 216, endPoint y: 197, distance: 5.0
click at [213, 200] on input "1000" at bounding box center [212, 206] width 24 height 12
type input "1"
type input "200"
click at [342, 301] on span "Зберегти" at bounding box center [348, 303] width 18 height 4
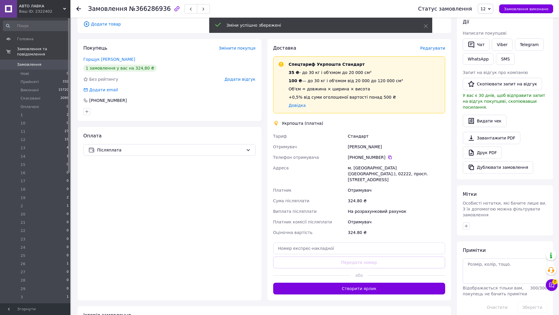
scroll to position [94, 0]
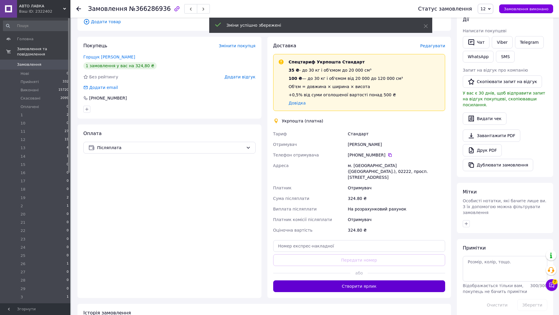
click at [388, 280] on button "Створити ярлик" at bounding box center [359, 286] width 172 height 12
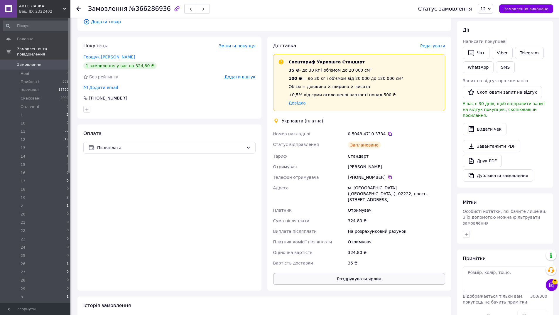
click at [348, 273] on button "Роздрукувати ярлик" at bounding box center [359, 279] width 172 height 12
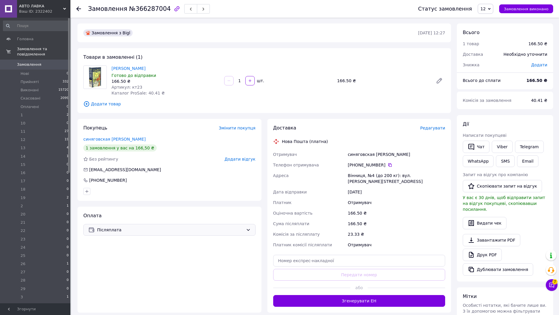
click at [126, 230] on span "Післяплата" at bounding box center [170, 230] width 146 height 6
click at [110, 265] on span "Контроль оплати" at bounding box center [136, 265] width 96 height 6
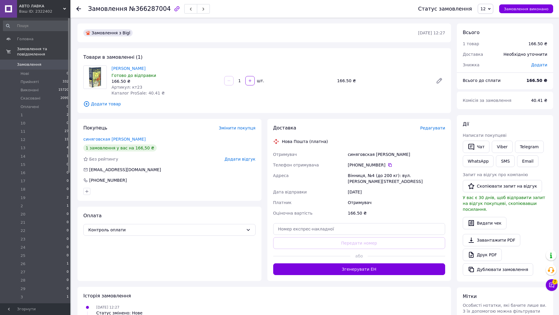
click at [439, 127] on span "Редагувати" at bounding box center [432, 128] width 25 height 5
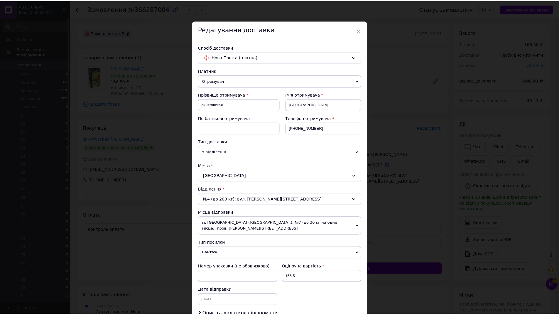
scroll to position [91, 0]
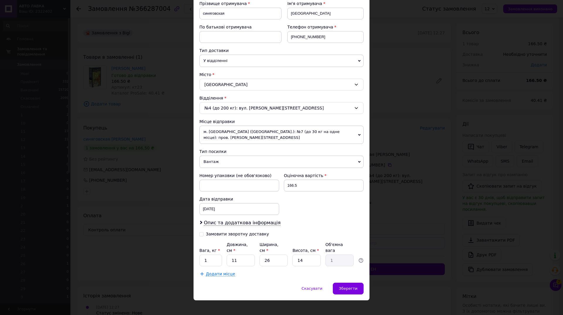
drag, startPoint x: 228, startPoint y: 159, endPoint x: 222, endPoint y: 175, distance: 17.5
click at [228, 159] on span "Вантаж" at bounding box center [282, 162] width 164 height 12
click at [222, 175] on li "Документи" at bounding box center [282, 173] width 164 height 9
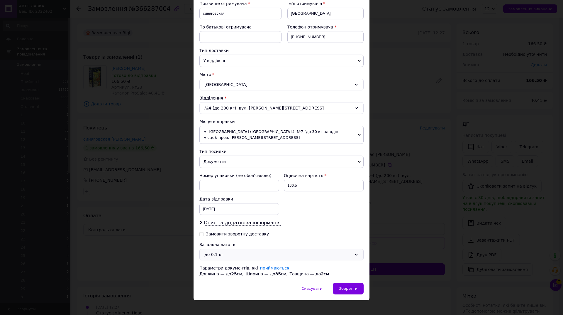
click at [221, 256] on div "до 0.1 кг" at bounding box center [278, 254] width 147 height 6
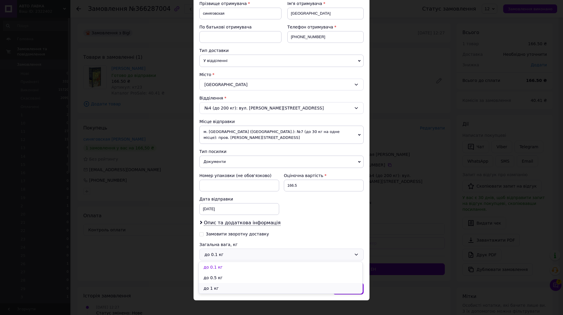
click at [224, 286] on li "до 1 кг" at bounding box center [281, 288] width 164 height 11
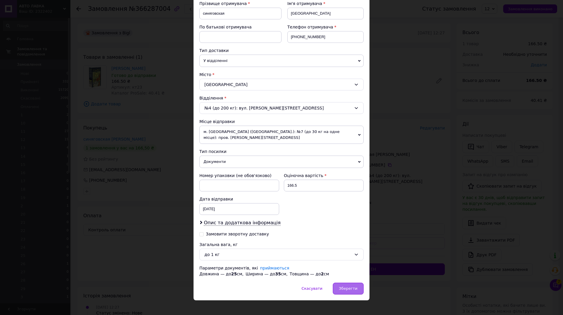
click at [353, 290] on span "Зберегти" at bounding box center [348, 288] width 18 height 4
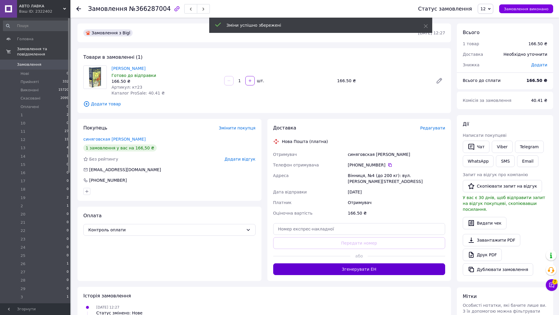
click at [366, 264] on button "Згенерувати ЕН" at bounding box center [359, 269] width 172 height 12
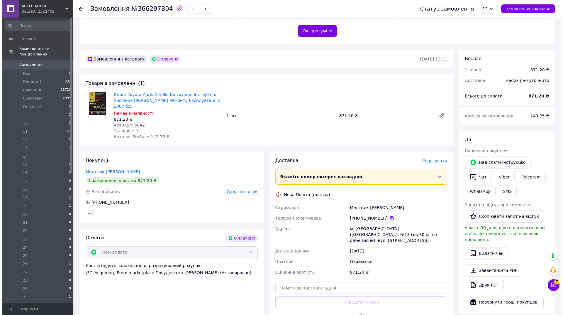
scroll to position [148, 0]
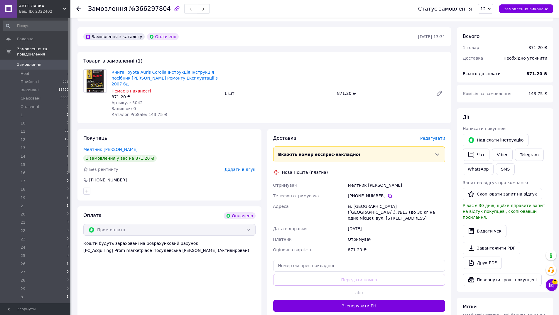
click at [440, 136] on span "Редагувати" at bounding box center [432, 138] width 25 height 5
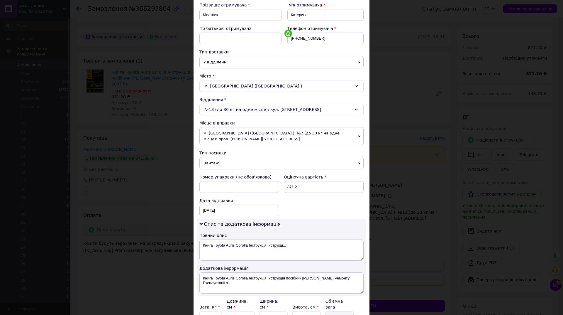
scroll to position [107, 0]
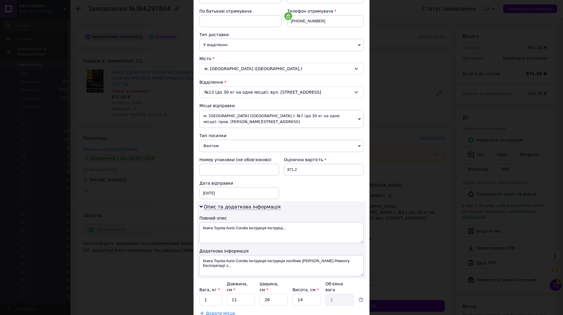
click at [237, 140] on span "Вантаж" at bounding box center [282, 146] width 164 height 12
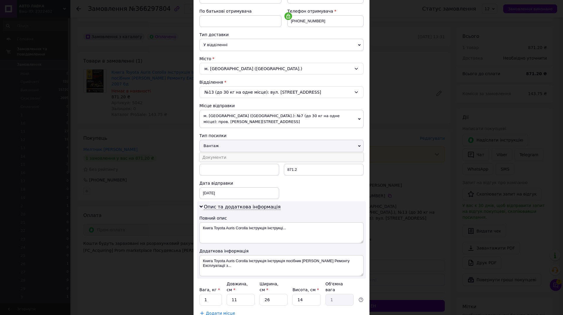
click at [230, 158] on li "Документи" at bounding box center [282, 157] width 164 height 9
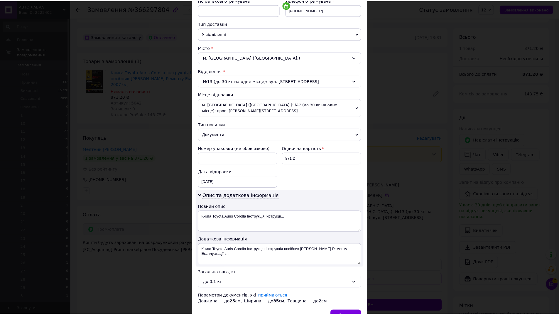
scroll to position [152, 0]
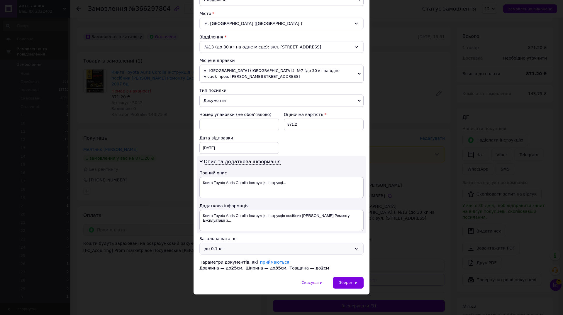
drag, startPoint x: 236, startPoint y: 246, endPoint x: 233, endPoint y: 252, distance: 6.4
click at [236, 247] on div "до 0.1 кг" at bounding box center [278, 248] width 147 height 6
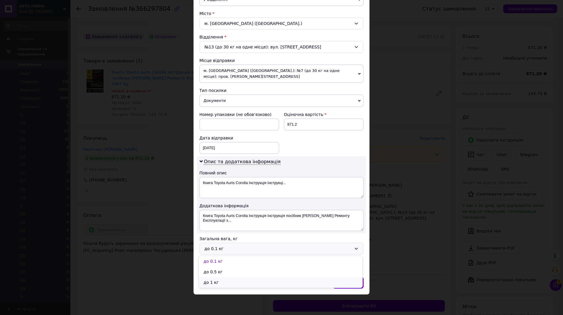
click at [224, 277] on li "до 1 кг" at bounding box center [281, 282] width 164 height 11
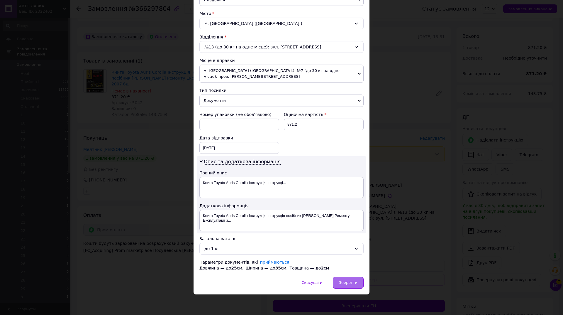
click at [346, 284] on span "Зберегти" at bounding box center [348, 282] width 18 height 4
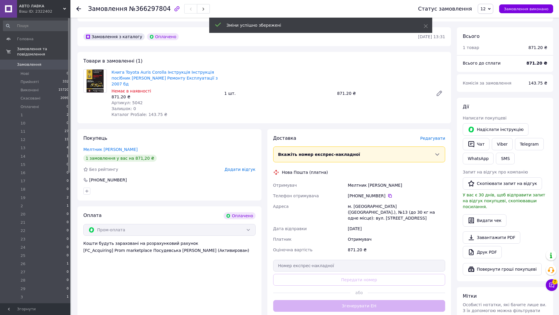
click at [368, 288] on div "Доставка Редагувати Вкажіть номер експрес-накладної Обов'язково введіть номер е…" at bounding box center [359, 223] width 172 height 177
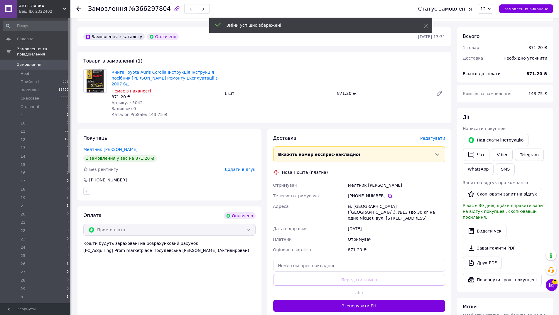
click at [368, 300] on button "Згенерувати ЕН" at bounding box center [359, 306] width 172 height 12
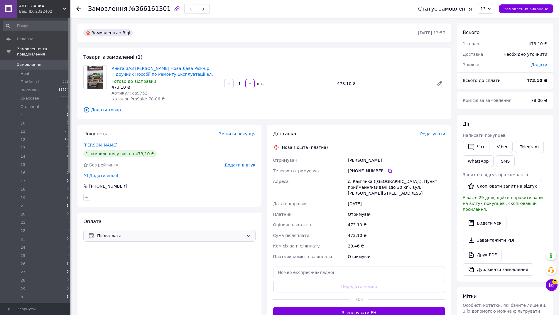
drag, startPoint x: 149, startPoint y: 236, endPoint x: 140, endPoint y: 240, distance: 9.7
click at [148, 236] on span "Післяплата" at bounding box center [170, 235] width 146 height 6
click at [118, 268] on span "Контроль оплати" at bounding box center [136, 271] width 96 height 6
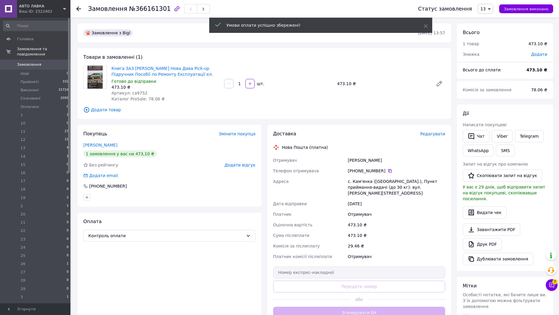
click at [442, 134] on span "Редагувати" at bounding box center [432, 133] width 25 height 5
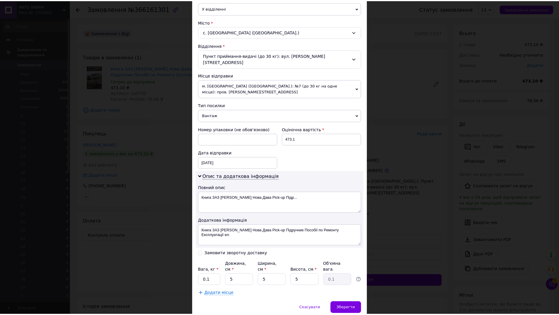
scroll to position [147, 0]
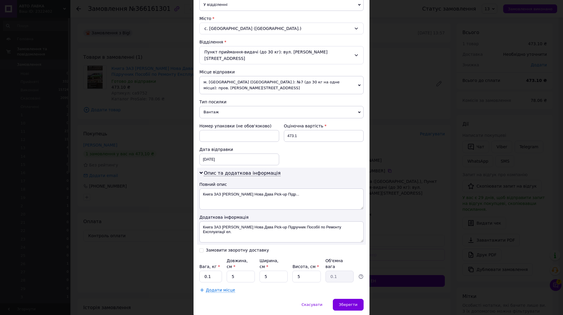
click at [231, 108] on span "Вантаж" at bounding box center [282, 112] width 164 height 12
click at [218, 119] on li "Документи" at bounding box center [282, 123] width 164 height 9
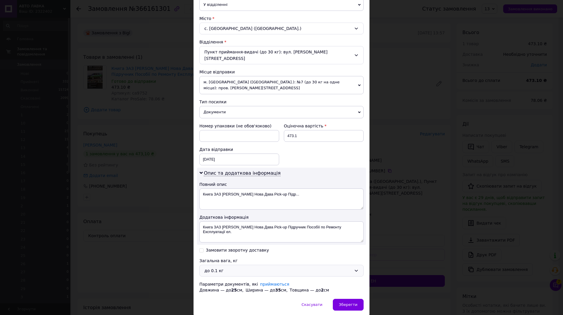
click at [234, 267] on div "до 0.1 кг" at bounding box center [278, 270] width 147 height 6
click at [225, 298] on li "до 1 кг" at bounding box center [281, 298] width 164 height 11
click at [346, 302] on span "Зберегти" at bounding box center [348, 304] width 18 height 4
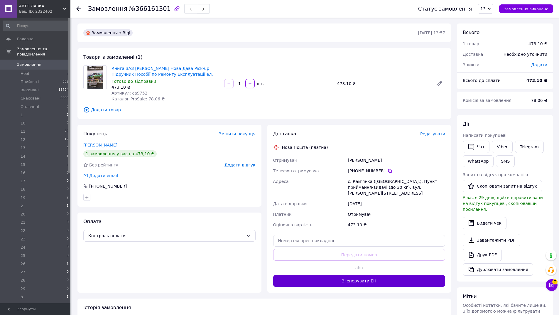
click at [387, 275] on button "Згенерувати ЕН" at bounding box center [359, 281] width 172 height 12
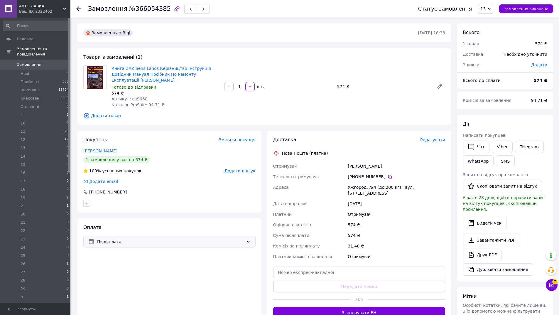
click at [135, 244] on span "Післяплата" at bounding box center [170, 241] width 146 height 6
drag, startPoint x: 118, startPoint y: 275, endPoint x: 192, endPoint y: 262, distance: 75.6
click at [119, 275] on span "Контроль оплати" at bounding box center [136, 276] width 96 height 6
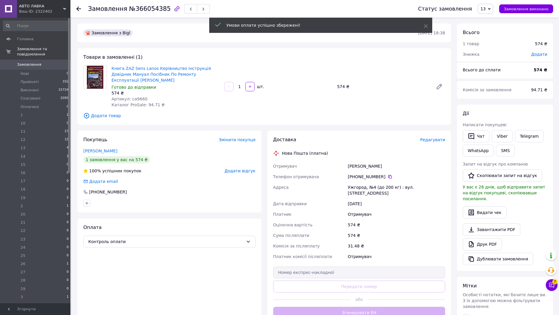
click at [434, 141] on span "Редагувати" at bounding box center [432, 139] width 25 height 5
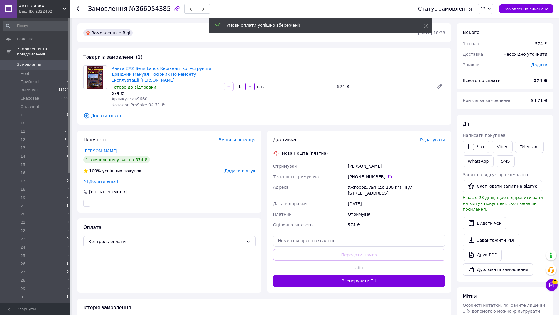
click at [429, 142] on span "Редагувати" at bounding box center [432, 139] width 25 height 5
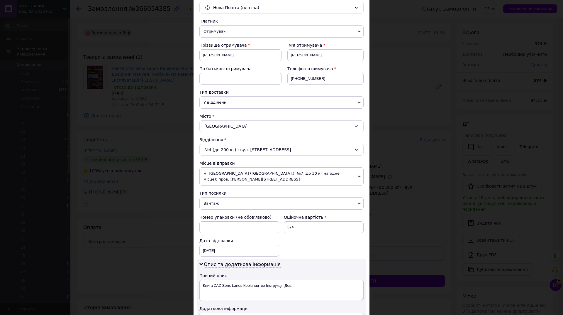
scroll to position [121, 0]
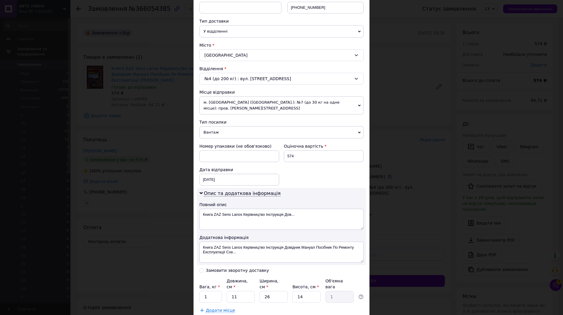
drag, startPoint x: 211, startPoint y: 127, endPoint x: 212, endPoint y: 132, distance: 4.5
click at [212, 130] on span "Вантаж" at bounding box center [282, 132] width 164 height 12
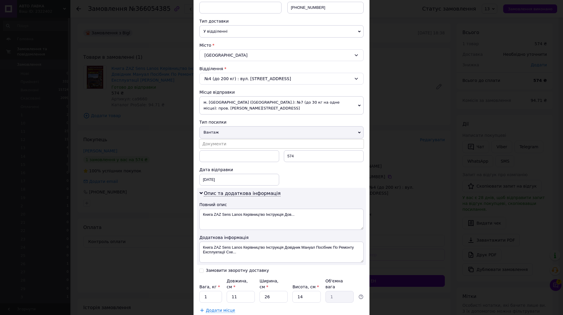
drag, startPoint x: 215, startPoint y: 143, endPoint x: 219, endPoint y: 153, distance: 10.8
click at [215, 143] on li "Документи" at bounding box center [282, 143] width 164 height 9
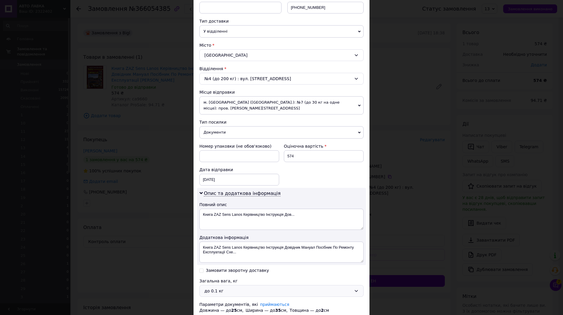
drag, startPoint x: 247, startPoint y: 289, endPoint x: 230, endPoint y: 288, distance: 16.8
click at [246, 289] on div "до 0.1 кг" at bounding box center [278, 291] width 147 height 6
click at [217, 279] on li "до 1 кг" at bounding box center [281, 278] width 164 height 11
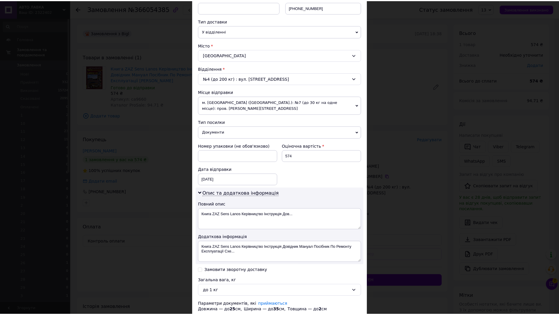
scroll to position [163, 0]
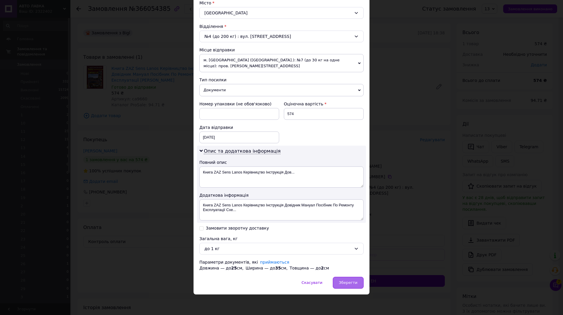
click at [351, 284] on span "Зберегти" at bounding box center [348, 282] width 18 height 4
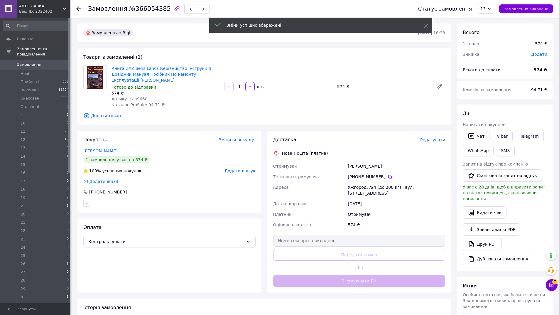
click at [356, 276] on button "Згенерувати ЕН" at bounding box center [359, 281] width 172 height 12
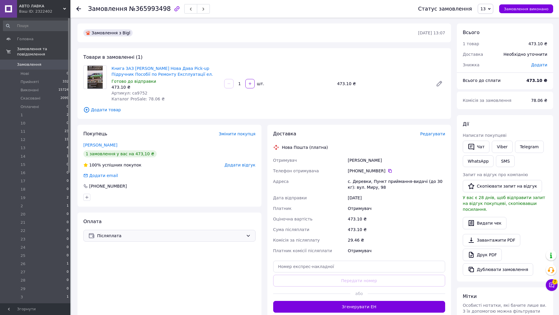
click at [126, 237] on span "Післяплата" at bounding box center [170, 235] width 146 height 6
click at [121, 268] on span "Контроль оплати" at bounding box center [136, 271] width 96 height 6
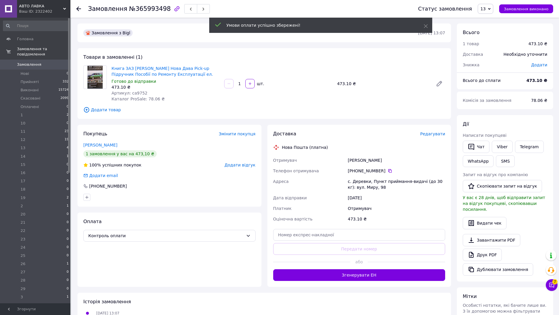
click at [434, 132] on span "Редагувати" at bounding box center [432, 133] width 25 height 5
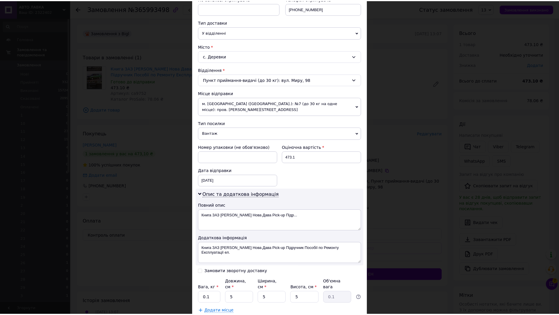
scroll to position [128, 0]
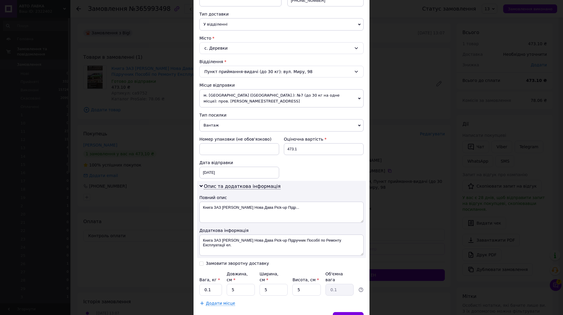
click at [207, 123] on span "Вантаж" at bounding box center [282, 125] width 164 height 12
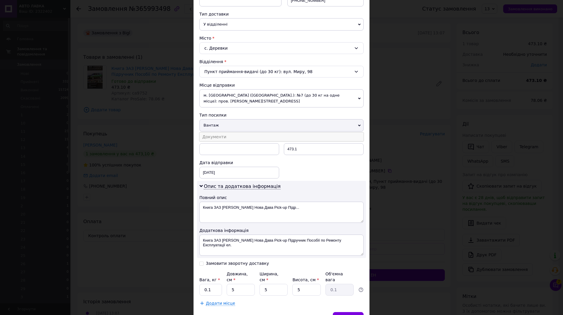
click at [217, 138] on li "Документи" at bounding box center [282, 136] width 164 height 9
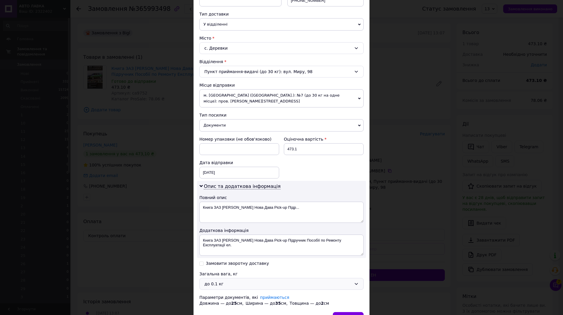
click at [215, 286] on div "до 0.1 кг" at bounding box center [278, 284] width 147 height 6
click at [222, 267] on li "до 1 кг" at bounding box center [281, 271] width 164 height 11
click at [354, 312] on div "Зберегти" at bounding box center [348, 318] width 31 height 12
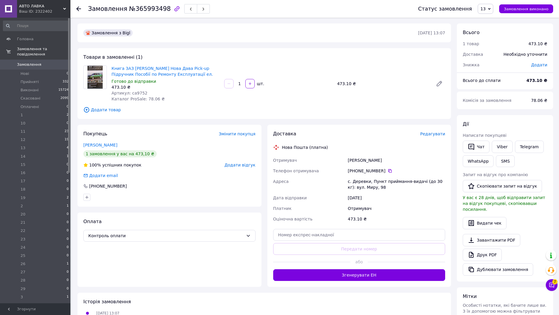
click at [377, 275] on button "Згенерувати ЕН" at bounding box center [359, 275] width 172 height 12
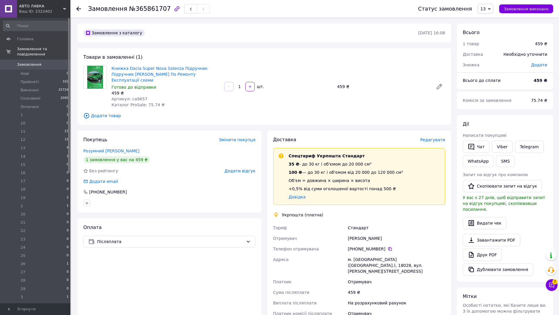
click at [430, 137] on span "Редагувати" at bounding box center [432, 139] width 25 height 5
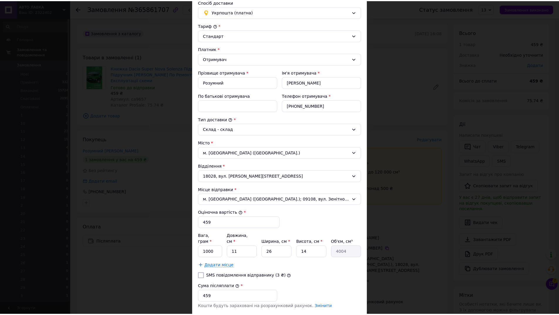
scroll to position [107, 0]
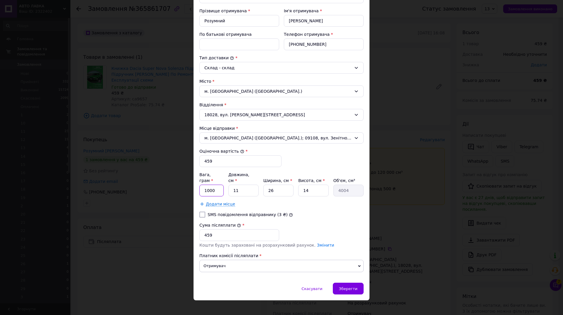
drag, startPoint x: 215, startPoint y: 185, endPoint x: 222, endPoint y: 179, distance: 8.9
click at [216, 185] on input "1000" at bounding box center [212, 191] width 24 height 12
type input "1"
type input "400"
click at [356, 283] on div "Зберегти" at bounding box center [348, 289] width 31 height 12
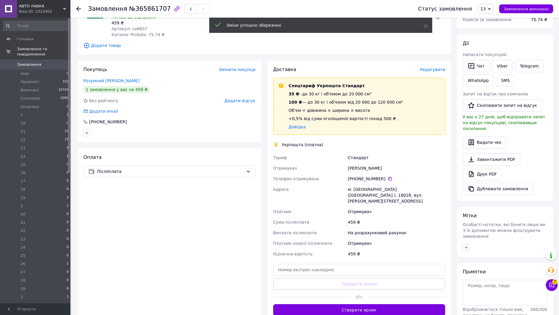
scroll to position [113, 0]
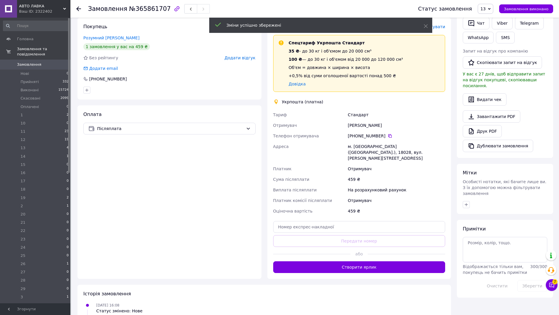
drag, startPoint x: 356, startPoint y: 255, endPoint x: 357, endPoint y: 258, distance: 3.4
click at [355, 261] on button "Створити ярлик" at bounding box center [359, 267] width 172 height 12
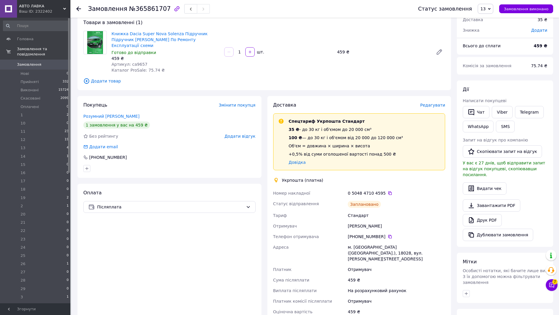
scroll to position [30, 0]
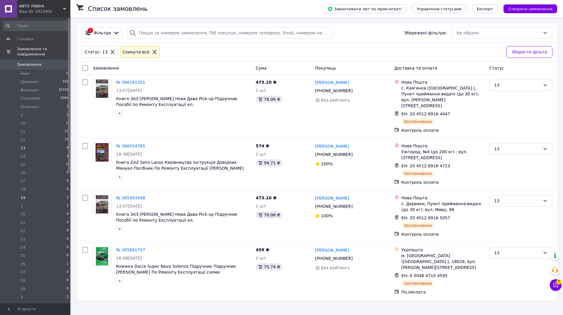
click at [61, 194] on li "19 2" at bounding box center [36, 198] width 72 height 8
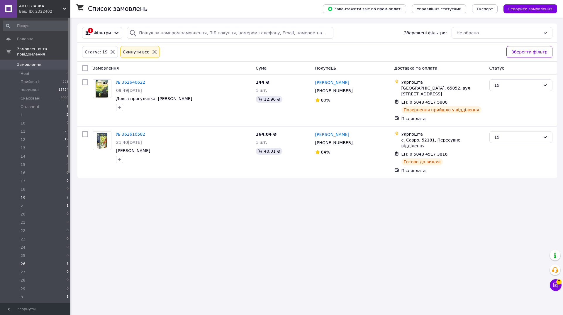
click at [55, 260] on li "26 1" at bounding box center [36, 264] width 72 height 8
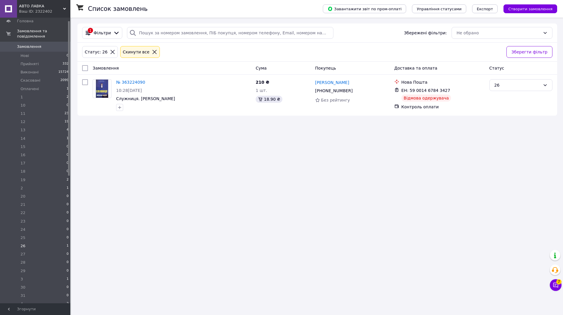
scroll to position [26, 0]
drag, startPoint x: 69, startPoint y: 167, endPoint x: 69, endPoint y: 180, distance: 13.5
click at [69, 175] on div at bounding box center [69, 98] width 2 height 154
click at [67, 169] on span "2" at bounding box center [68, 171] width 2 height 5
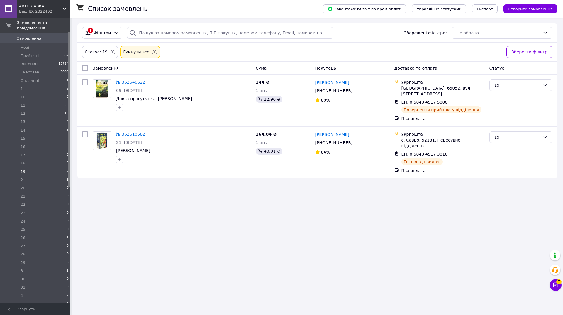
click at [64, 176] on li "2 1" at bounding box center [36, 180] width 72 height 8
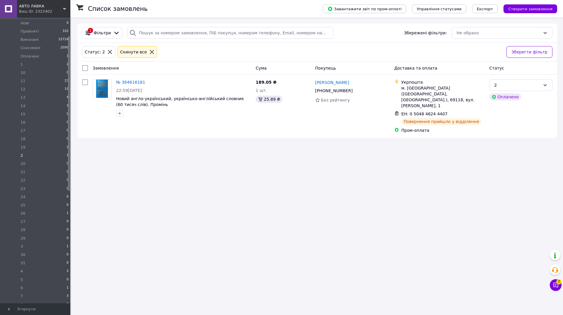
scroll to position [73, 0]
drag, startPoint x: 68, startPoint y: 175, endPoint x: 69, endPoint y: 200, distance: 25.5
click at [69, 200] on div at bounding box center [69, 132] width 2 height 154
click at [61, 186] on li "26 1" at bounding box center [36, 190] width 72 height 8
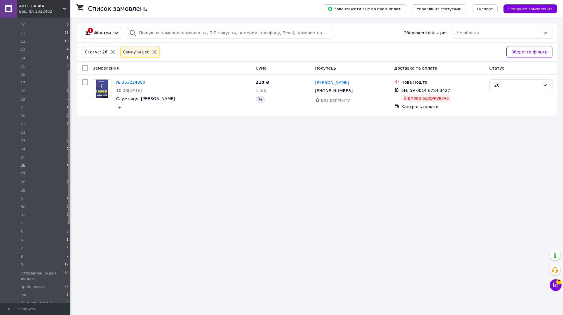
scroll to position [99, 0]
drag, startPoint x: 69, startPoint y: 207, endPoint x: 71, endPoint y: 221, distance: 14.2
click at [71, 221] on div "АВТО ЛАВКА Ваш ID: 2322402 Сайт АВТО ЛАВКА Кабінет покупця Перевірити стан сист…" at bounding box center [281, 157] width 563 height 315
click at [65, 218] on li "4 2" at bounding box center [36, 222] width 72 height 8
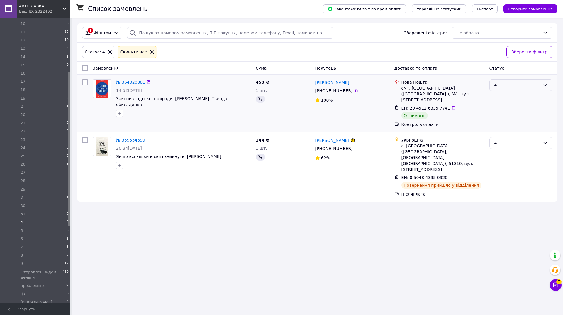
click at [518, 82] on div "4" at bounding box center [518, 85] width 46 height 6
click at [510, 107] on li "Виконано" at bounding box center [521, 108] width 62 height 11
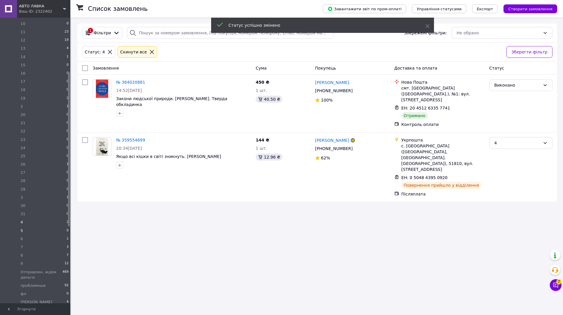
click at [63, 227] on li "5 0" at bounding box center [36, 231] width 72 height 8
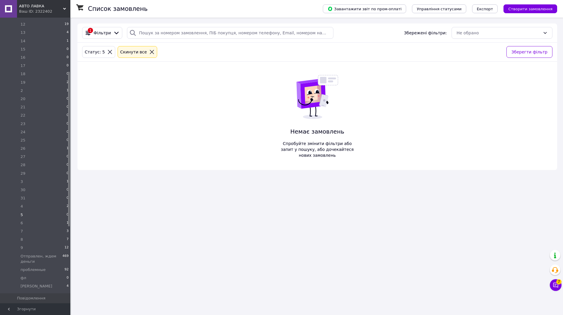
drag, startPoint x: 69, startPoint y: 221, endPoint x: 69, endPoint y: 231, distance: 10.0
click at [69, 226] on div at bounding box center [69, 149] width 2 height 154
click at [67, 218] on span "1" at bounding box center [68, 220] width 2 height 5
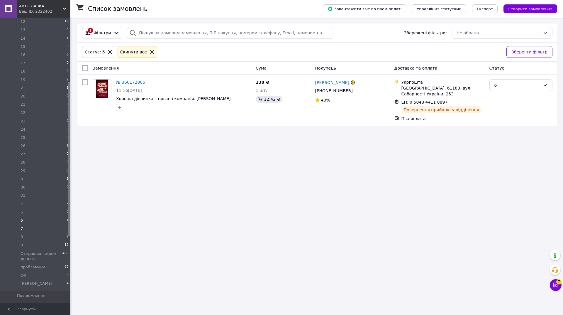
click at [59, 224] on li "7 3" at bounding box center [36, 228] width 72 height 8
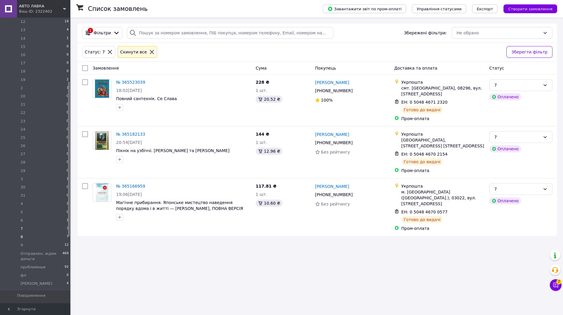
click at [46, 233] on li "8 7" at bounding box center [36, 237] width 72 height 8
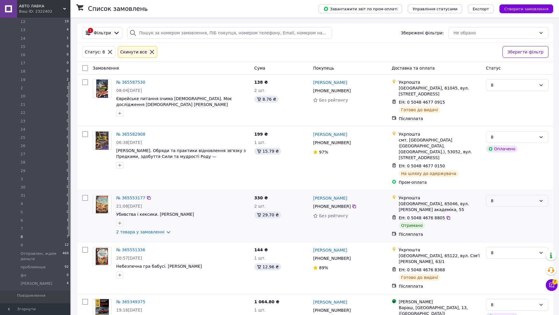
click at [517, 197] on div "8" at bounding box center [513, 200] width 45 height 6
click at [506, 213] on li "Виконано" at bounding box center [517, 213] width 62 height 11
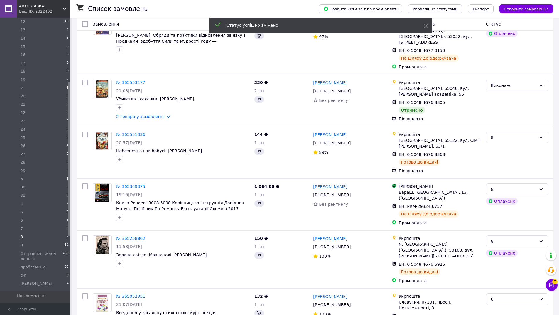
scroll to position [116, 0]
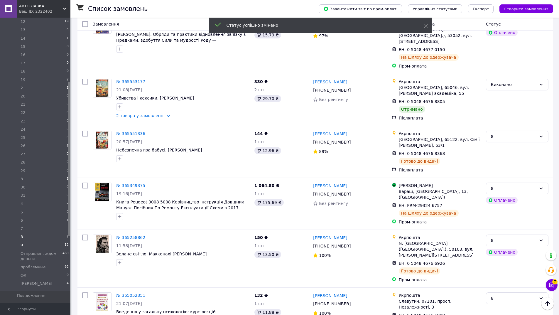
click at [24, 241] on li "9 12" at bounding box center [36, 245] width 72 height 8
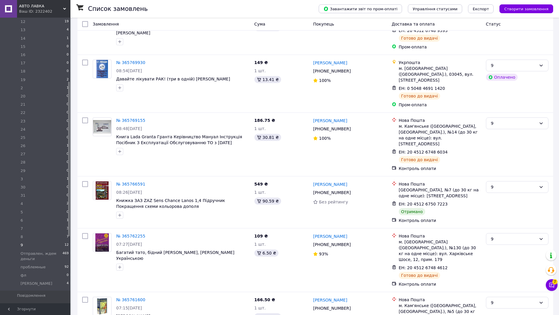
scroll to position [183, 0]
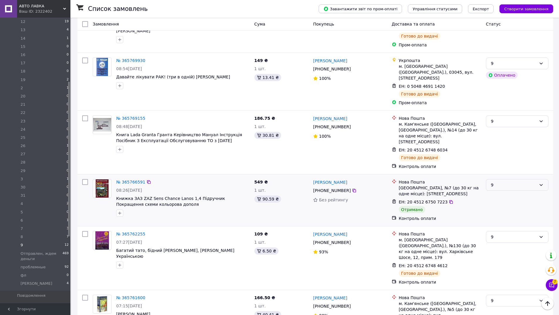
click at [494, 182] on div "9" at bounding box center [513, 185] width 45 height 6
click at [493, 185] on li "Виконано" at bounding box center [517, 185] width 62 height 11
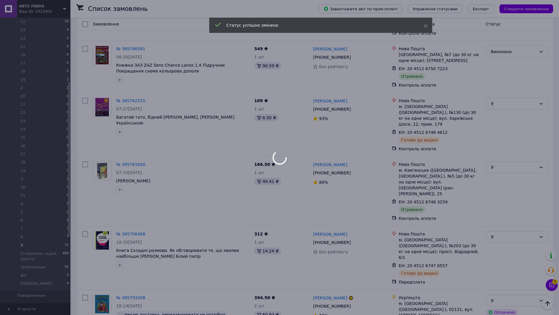
scroll to position [350, 0]
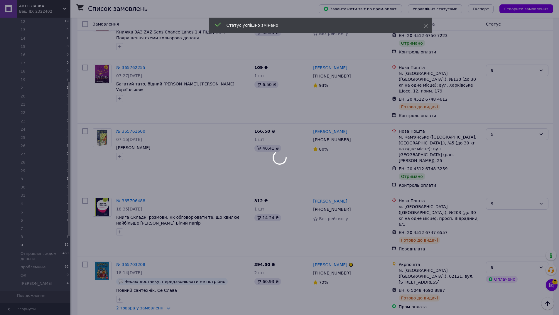
click at [496, 131] on div "9" at bounding box center [513, 134] width 45 height 6
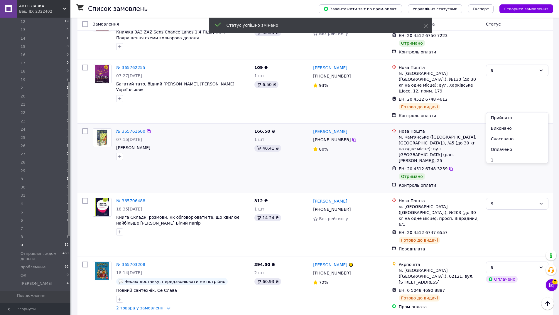
click at [498, 131] on div "9" at bounding box center [513, 134] width 45 height 6
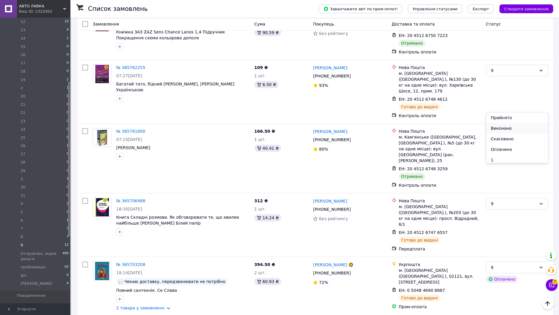
click at [502, 128] on li "Виконано" at bounding box center [517, 128] width 62 height 11
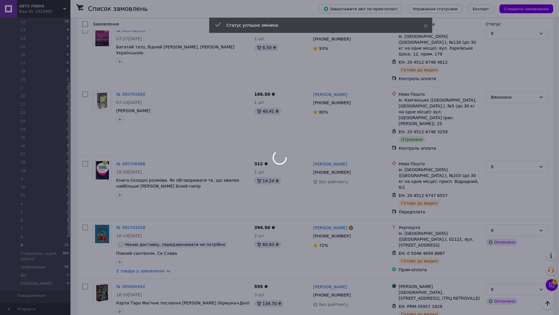
scroll to position [419, 0]
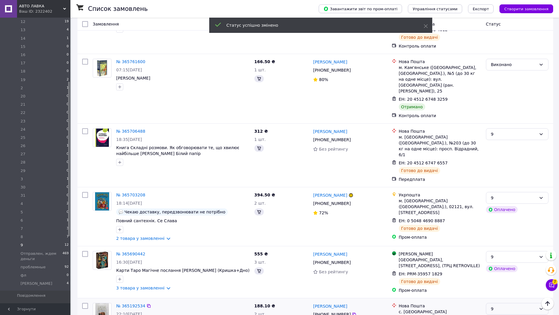
click at [500, 305] on div "9" at bounding box center [513, 308] width 45 height 6
click at [499, 222] on li "Виконано" at bounding box center [517, 220] width 62 height 11
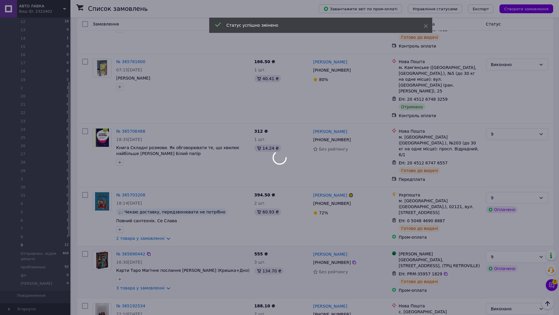
scroll to position [367, 0]
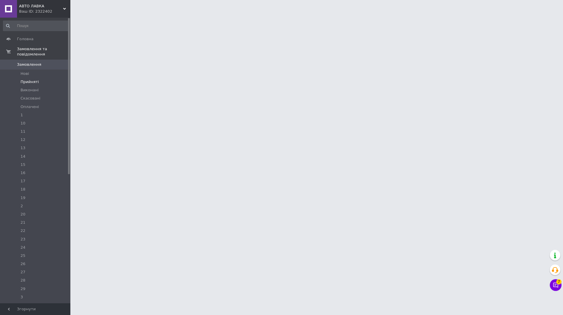
click at [50, 79] on li "Прийняті" at bounding box center [36, 82] width 72 height 8
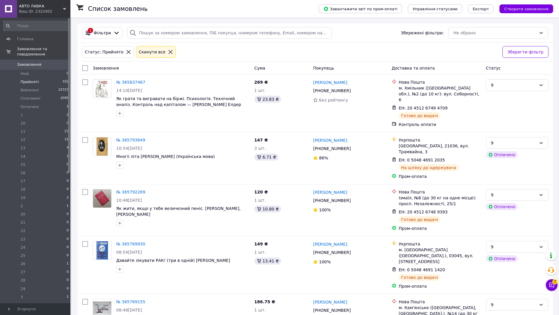
click at [40, 78] on li "Прийняті 332" at bounding box center [36, 82] width 72 height 8
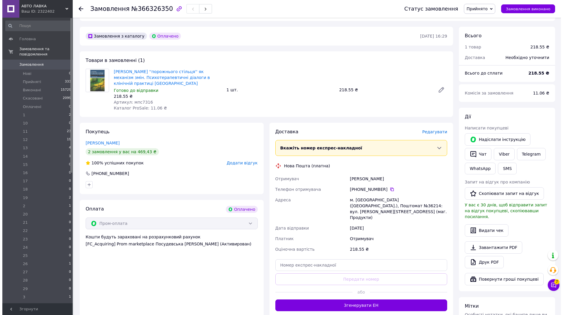
scroll to position [155, 0]
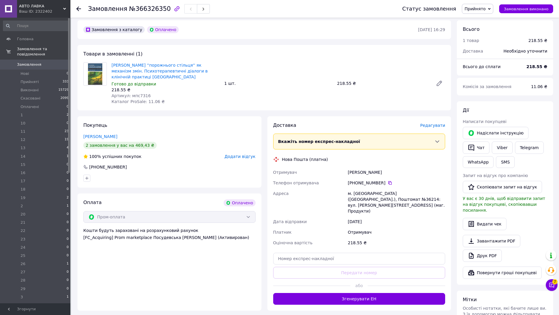
click at [433, 123] on span "Редагувати" at bounding box center [432, 125] width 25 height 5
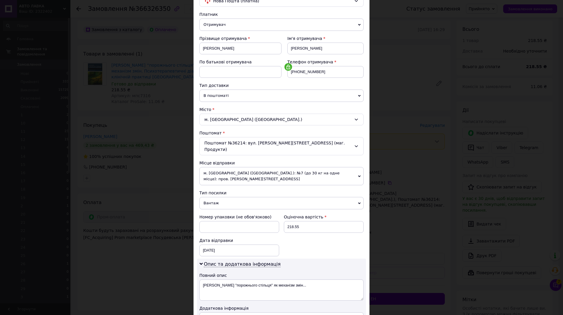
scroll to position [79, 0]
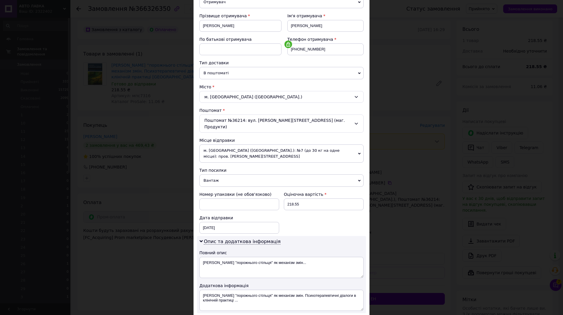
click at [226, 174] on span "Вантаж" at bounding box center [282, 180] width 164 height 12
click at [211, 187] on li "Документи" at bounding box center [282, 191] width 164 height 9
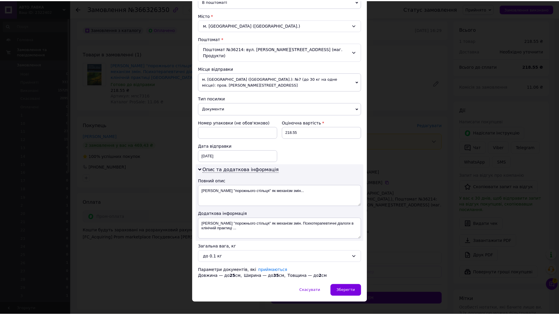
scroll to position [152, 0]
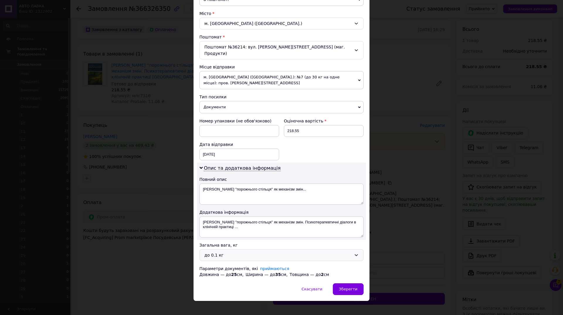
click at [205, 252] on div "до 0.1 кг" at bounding box center [278, 255] width 147 height 6
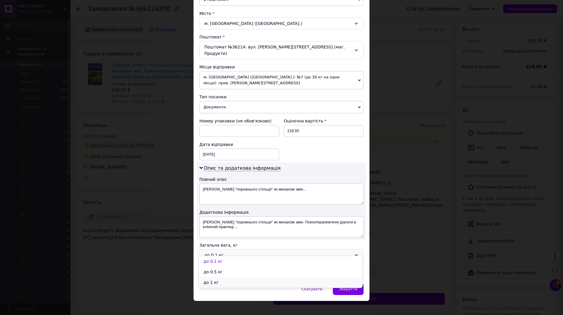
click at [217, 280] on li "до 1 кг" at bounding box center [281, 282] width 164 height 11
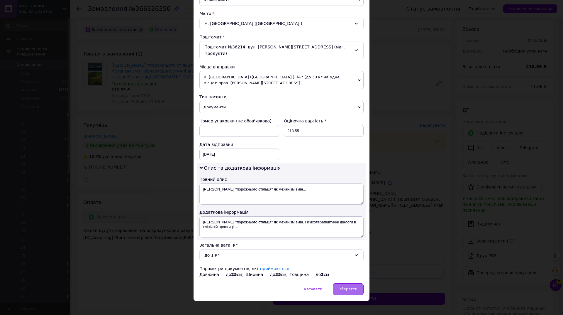
click at [336, 283] on div "Зберегти" at bounding box center [348, 289] width 31 height 12
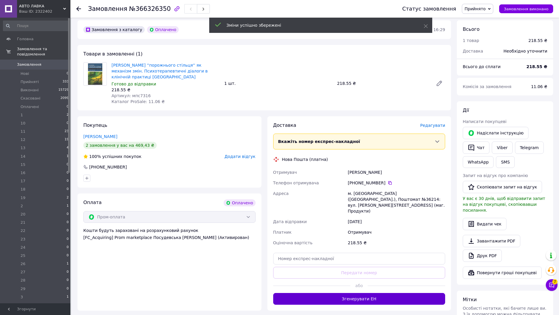
click at [349, 293] on button "Згенерувати ЕН" at bounding box center [359, 299] width 172 height 12
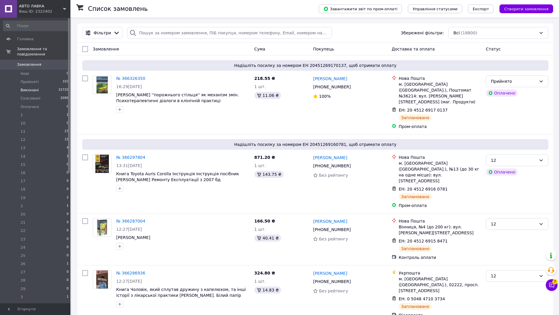
click at [31, 79] on span "Прийняті" at bounding box center [30, 81] width 18 height 5
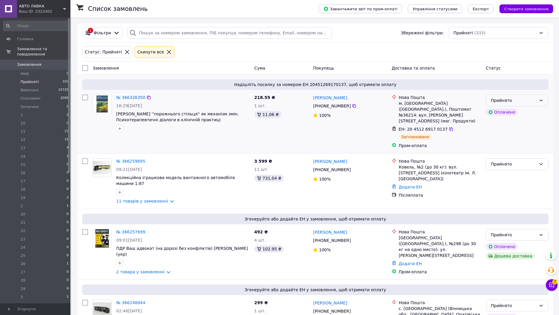
click at [534, 101] on div "Прийнято" at bounding box center [513, 100] width 45 height 6
drag, startPoint x: 511, startPoint y: 123, endPoint x: 509, endPoint y: 127, distance: 4.7
click at [511, 123] on li "12" at bounding box center [517, 125] width 62 height 11
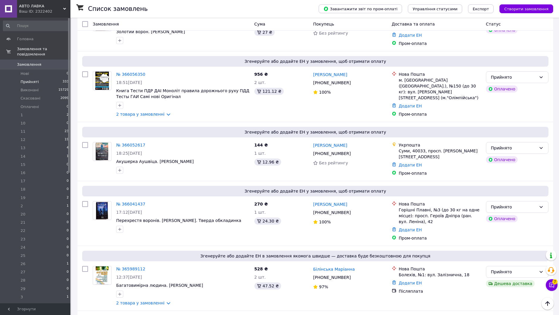
scroll to position [931, 0]
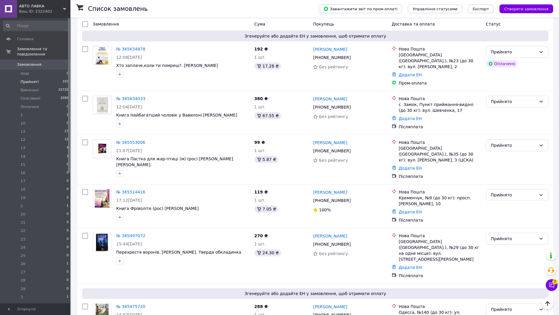
scroll to position [839, 0]
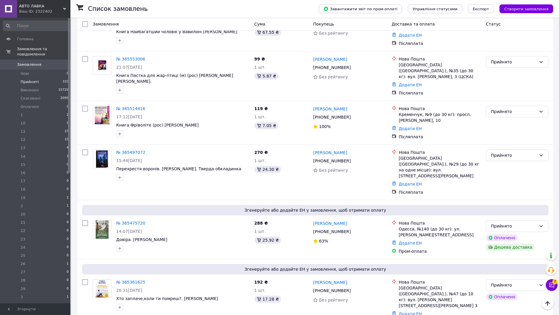
drag, startPoint x: 140, startPoint y: 305, endPoint x: 143, endPoint y: 299, distance: 7.1
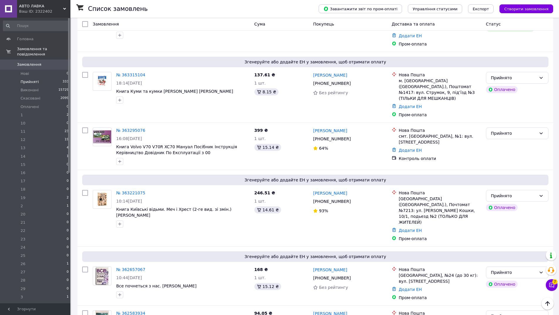
scroll to position [858, 0]
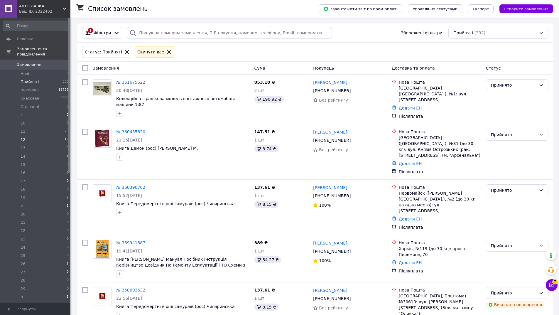
click at [28, 136] on li "12 19" at bounding box center [36, 140] width 72 height 8
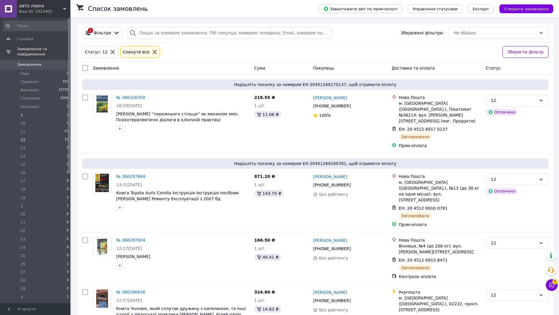
drag, startPoint x: 57, startPoint y: 105, endPoint x: 56, endPoint y: 111, distance: 6.2
click at [57, 111] on li "1 2" at bounding box center [36, 115] width 72 height 8
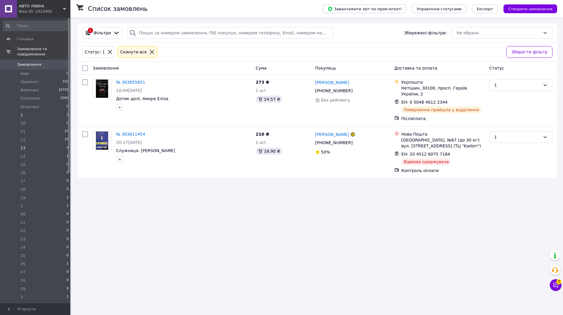
click at [61, 144] on li "13 4" at bounding box center [36, 148] width 72 height 8
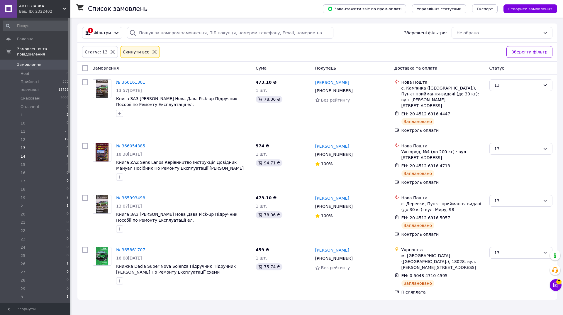
click at [56, 152] on li "14 1" at bounding box center [36, 156] width 72 height 8
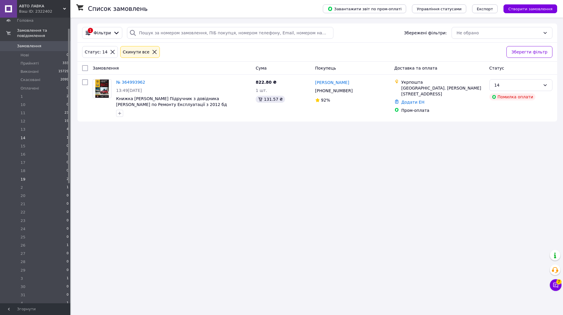
scroll to position [20, 0]
drag, startPoint x: 69, startPoint y: 163, endPoint x: 70, endPoint y: 173, distance: 10.6
click at [70, 173] on div "Головна Замовлення та повідомлення Замовлення 0 Нові 0 Прийняті 333 Виконані 15…" at bounding box center [35, 160] width 70 height 285
click at [67, 175] on span "2" at bounding box center [68, 177] width 2 height 5
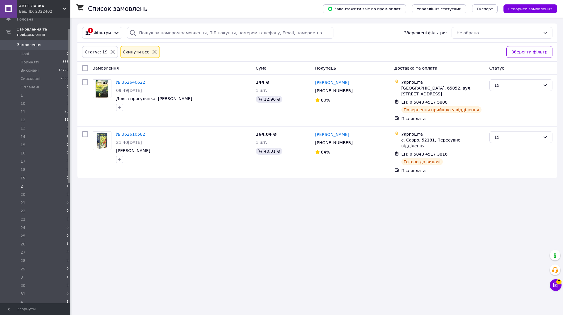
click at [60, 182] on li "2 1" at bounding box center [36, 186] width 72 height 8
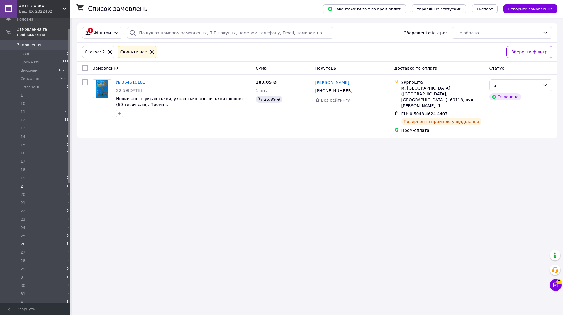
click at [65, 240] on li "26 1" at bounding box center [36, 244] width 72 height 8
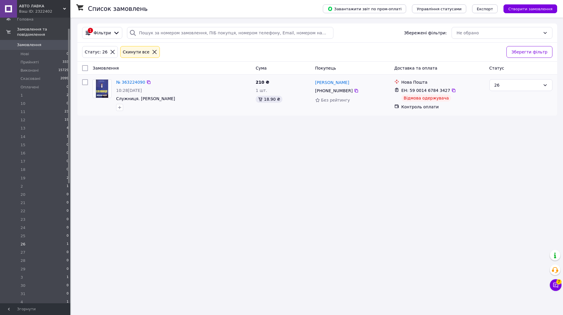
drag, startPoint x: 119, startPoint y: 108, endPoint x: 123, endPoint y: 110, distance: 4.3
click at [120, 108] on icon "button" at bounding box center [119, 107] width 5 height 5
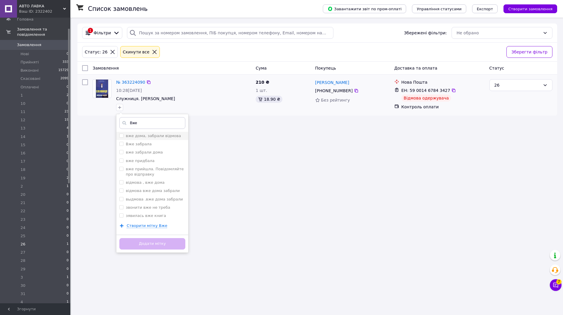
type input "Вже"
click at [121, 136] on input "вже дома, забрали відмова" at bounding box center [121, 136] width 4 height 4
checkbox input "true"
click at [151, 247] on button "Додати мітку" at bounding box center [152, 243] width 66 height 11
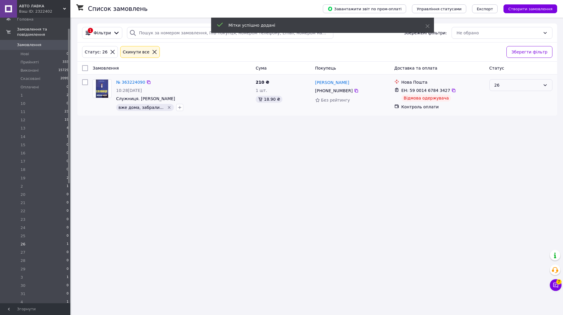
click at [525, 84] on div "26" at bounding box center [518, 85] width 46 height 6
click at [502, 108] on li "Виконано" at bounding box center [521, 108] width 62 height 11
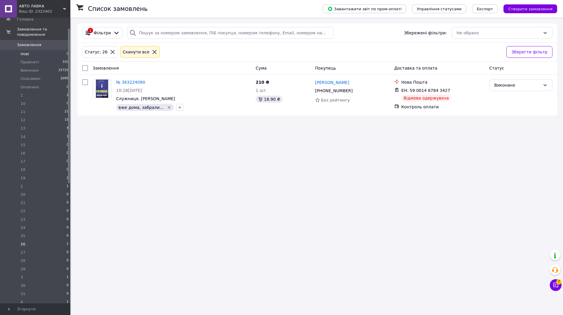
drag, startPoint x: 31, startPoint y: 58, endPoint x: 32, endPoint y: 52, distance: 5.3
click at [32, 60] on span "Прийняті" at bounding box center [30, 62] width 18 height 5
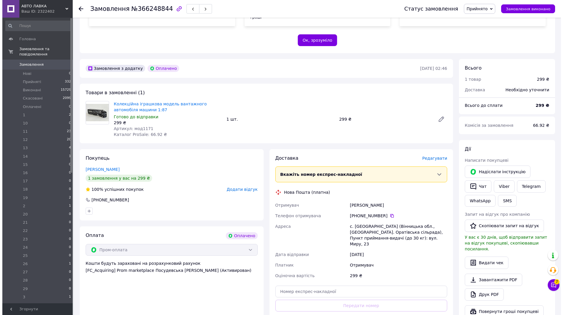
scroll to position [117, 0]
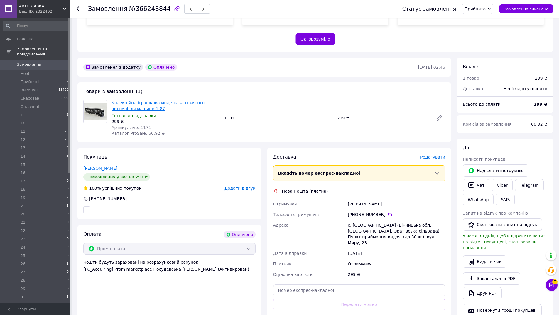
click at [126, 100] on link "Колекційна іграшкова модель вантажного автомобіля машини 1:87" at bounding box center [157, 105] width 93 height 11
click at [434, 154] on div "Доставка Редагувати" at bounding box center [359, 157] width 172 height 7
click at [437, 155] on span "Редагувати" at bounding box center [432, 157] width 25 height 5
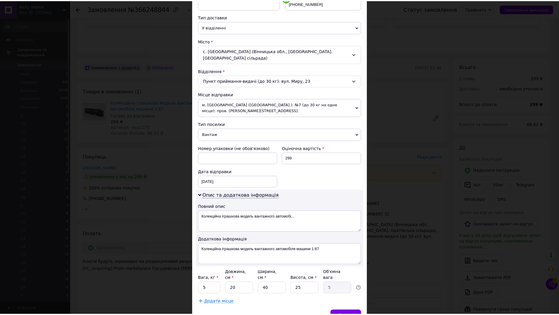
scroll to position [143, 0]
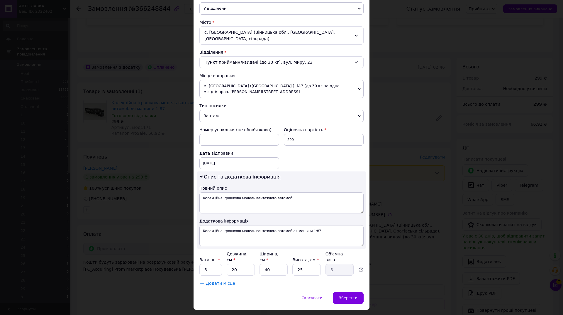
click at [208, 110] on span "Вантаж" at bounding box center [282, 116] width 164 height 12
click at [217, 123] on li "Документи" at bounding box center [282, 127] width 164 height 9
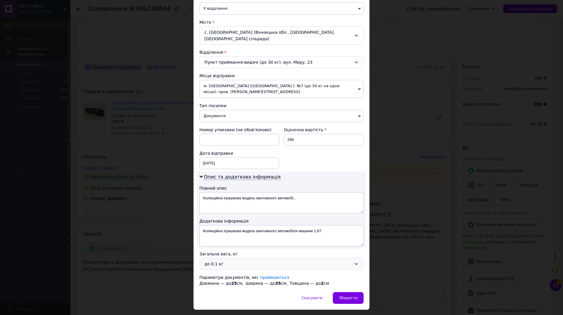
click at [239, 262] on div "до 0.1 кг" at bounding box center [282, 264] width 164 height 12
click at [226, 288] on li "до 1 кг" at bounding box center [281, 291] width 164 height 11
click at [344, 295] on span "Зберегти" at bounding box center [348, 297] width 18 height 4
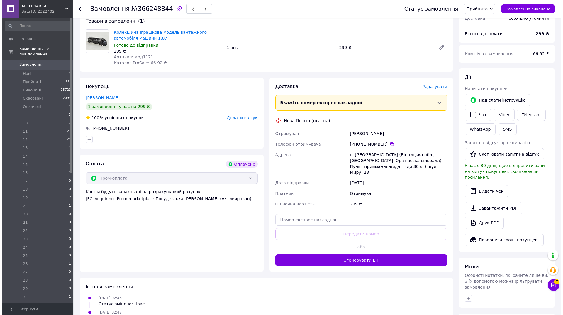
scroll to position [214, 0]
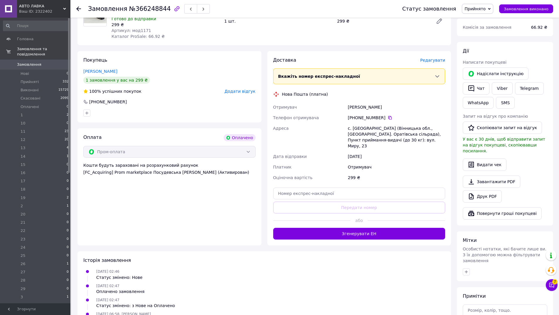
click at [440, 58] on span "Редагувати" at bounding box center [432, 60] width 25 height 5
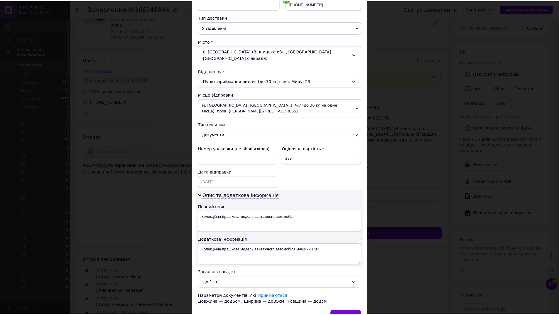
scroll to position [152, 0]
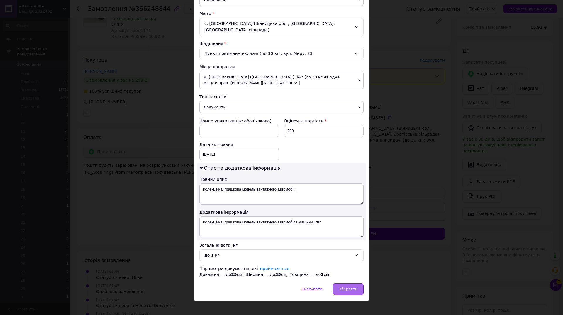
click at [355, 286] on div "Зберегти" at bounding box center [348, 289] width 31 height 12
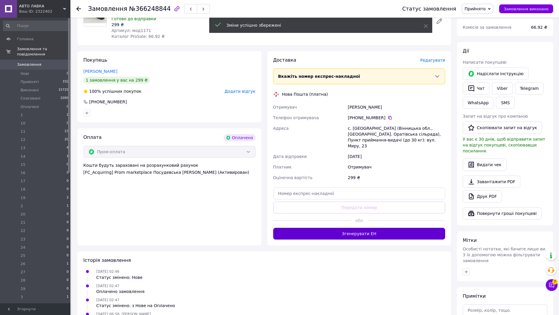
click at [362, 228] on button "Згенерувати ЕН" at bounding box center [359, 234] width 172 height 12
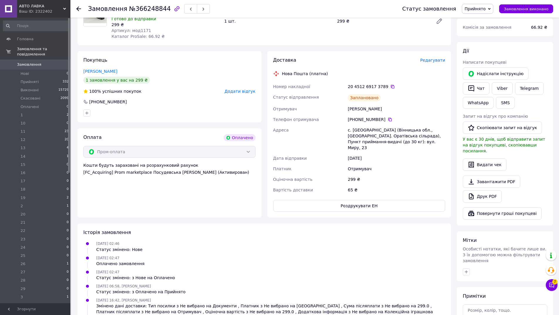
click at [493, 10] on span "Прийнято" at bounding box center [477, 9] width 31 height 10
click at [477, 43] on li "12" at bounding box center [490, 42] width 57 height 9
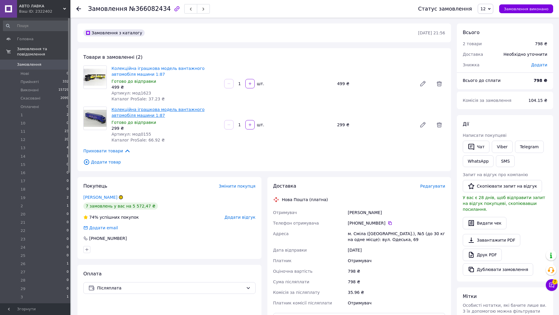
click at [118, 111] on link "Колекційна іграшкова модель вантажного автомобіля машини 1:87" at bounding box center [157, 112] width 93 height 11
click at [120, 66] on link "Колекційна іграшкова модель вантажного автомобіля машини 1:87" at bounding box center [157, 71] width 93 height 11
